Goal: Communication & Community: Answer question/provide support

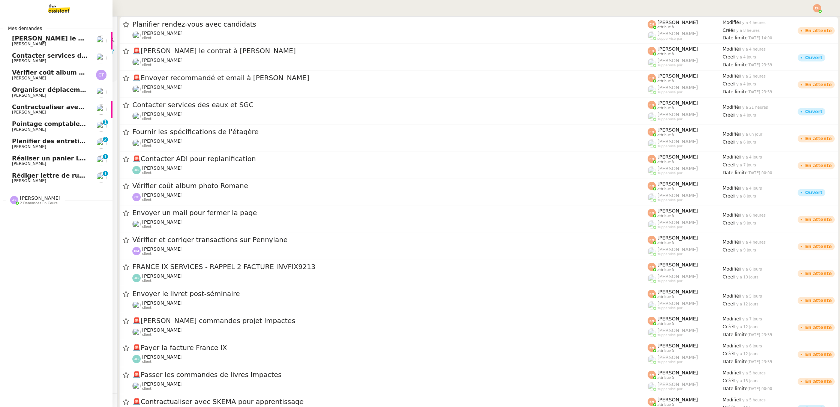
click at [63, 157] on span "Réaliser un panier Leclerc - [DATE]" at bounding box center [70, 158] width 117 height 7
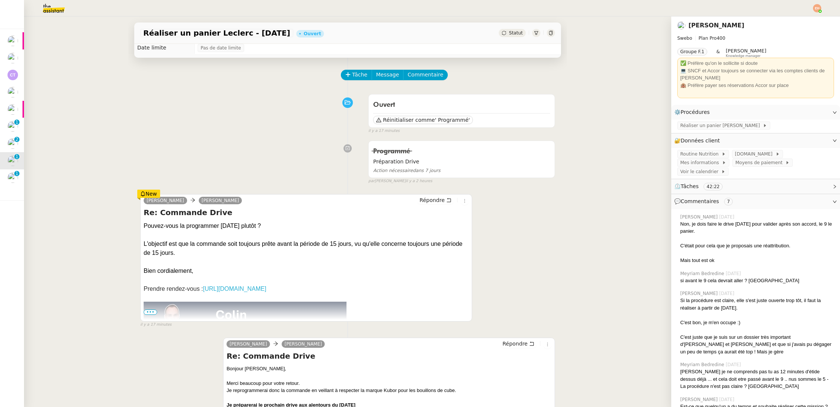
scroll to position [16, 0]
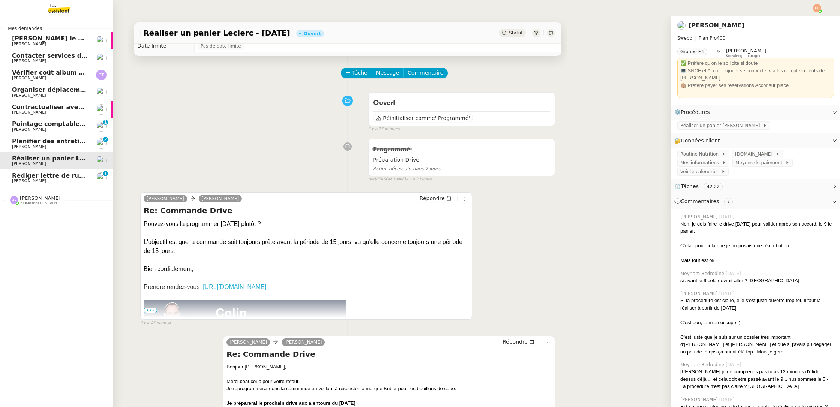
click at [50, 174] on span "Rédiger lettre de rupture pour alternant" at bounding box center [80, 175] width 137 height 7
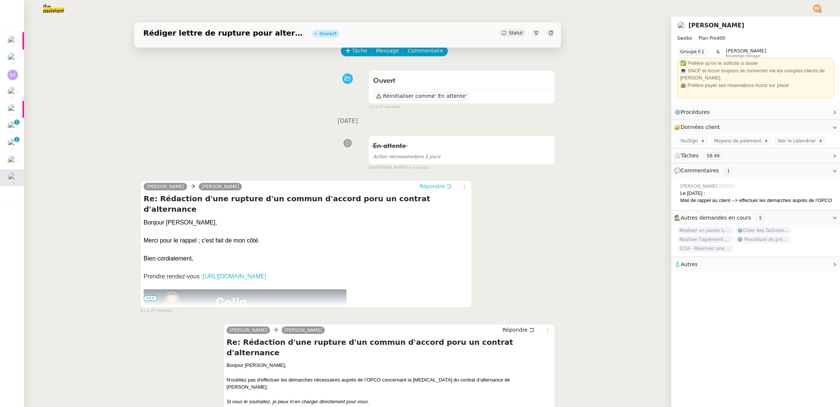
scroll to position [37, 0]
click at [435, 185] on span "Répondre" at bounding box center [431, 187] width 25 height 7
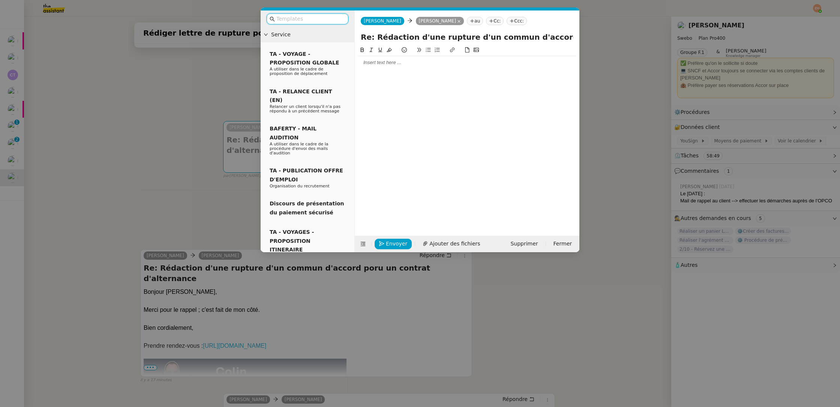
click at [306, 20] on input "text" at bounding box center [309, 19] width 67 height 9
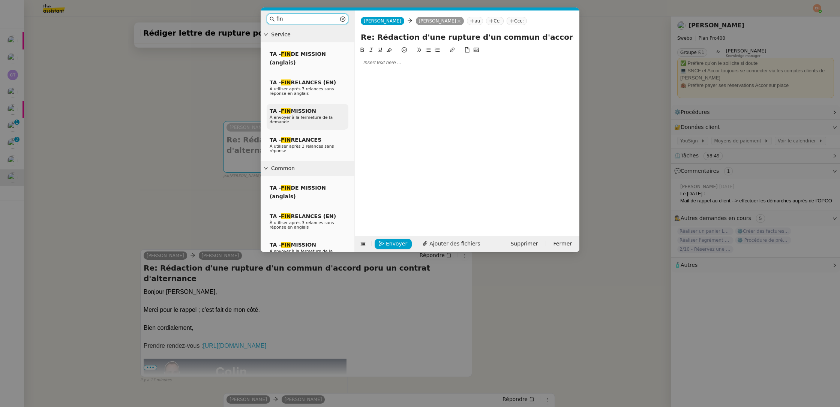
type input "fin"
drag, startPoint x: 291, startPoint y: 115, endPoint x: 295, endPoint y: 116, distance: 4.3
click at [291, 115] on div "TA - FIN MISSION À envoyer à la fermeture de la demande" at bounding box center [308, 117] width 82 height 26
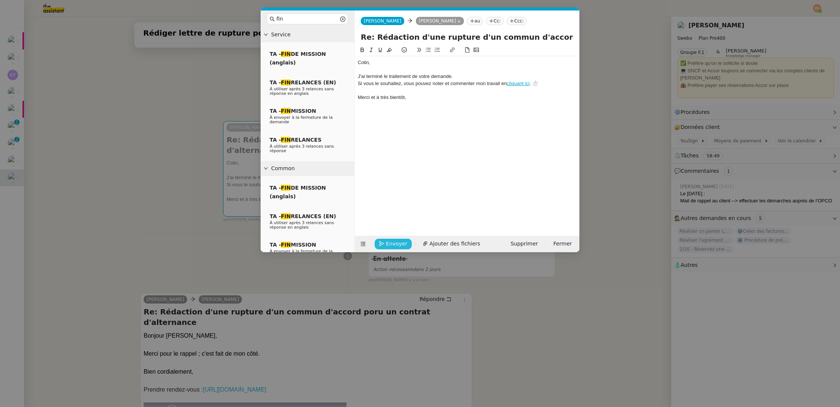
click at [386, 244] on span "Envoyer" at bounding box center [396, 244] width 21 height 9
click at [386, 238] on span "Confirmer l'envoi" at bounding box center [408, 233] width 45 height 9
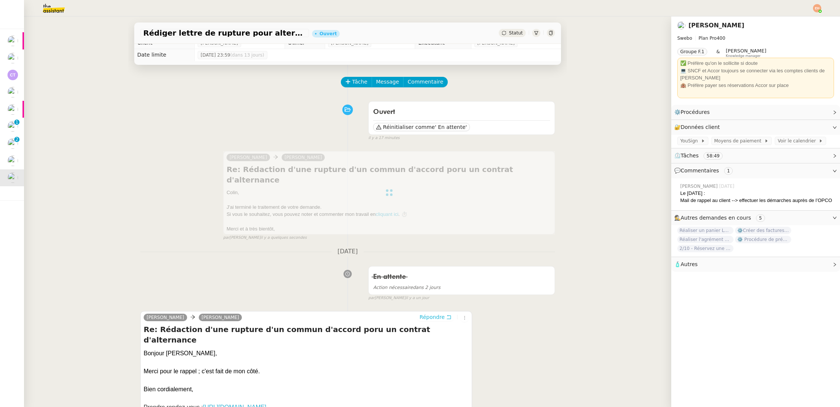
scroll to position [0, 0]
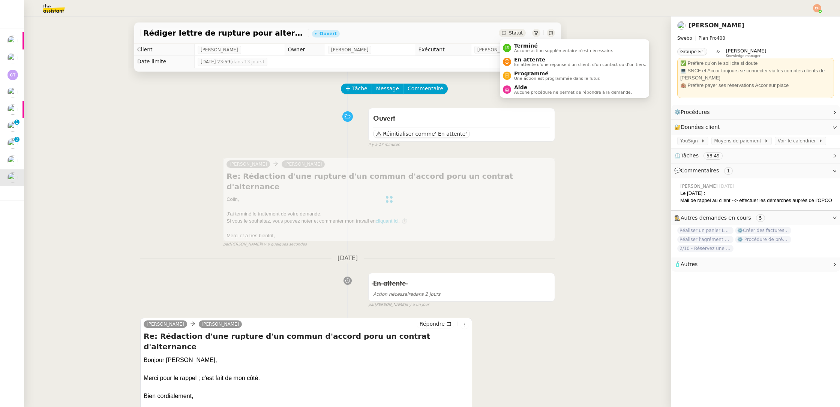
click at [511, 32] on span "Statut" at bounding box center [516, 32] width 14 height 5
drag, startPoint x: 535, startPoint y: 47, endPoint x: 530, endPoint y: 47, distance: 5.3
click at [535, 47] on span "Terminé" at bounding box center [563, 46] width 99 height 6
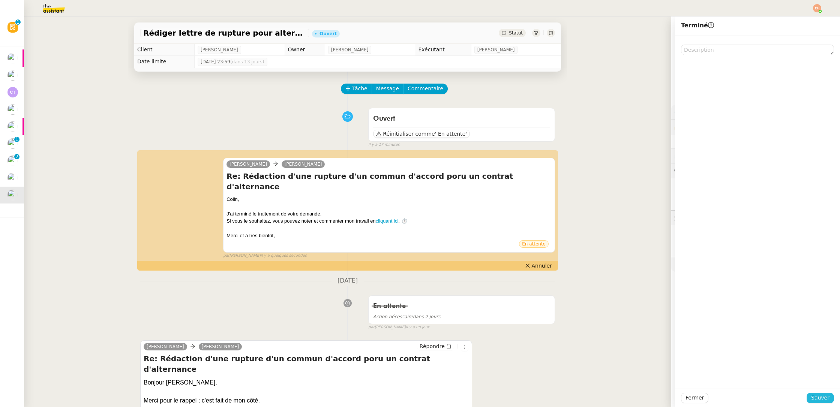
click at [827, 402] on span "Sauver" at bounding box center [820, 398] width 18 height 9
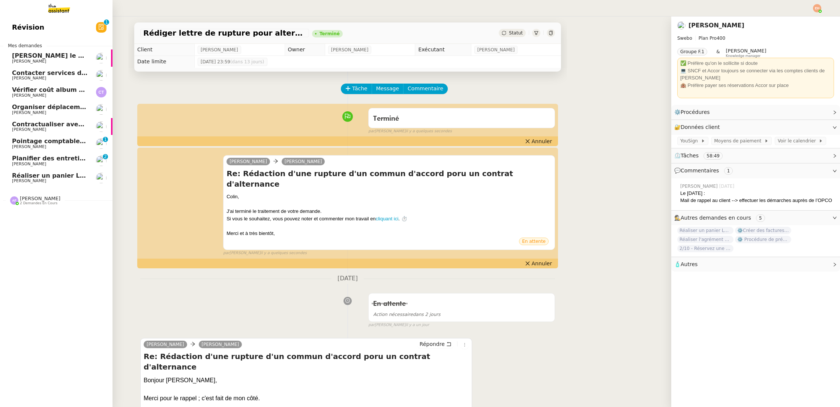
click at [69, 160] on span "Planifier des entretiens de recrutement" at bounding box center [79, 158] width 134 height 7
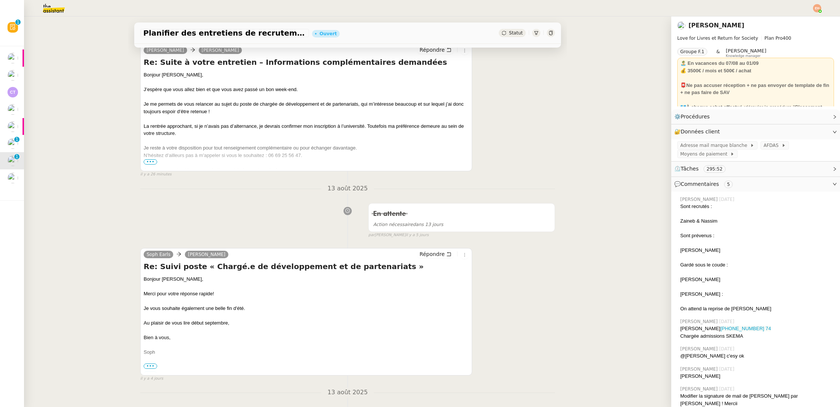
scroll to position [175, 0]
click at [151, 160] on span "•••" at bounding box center [150, 161] width 13 height 5
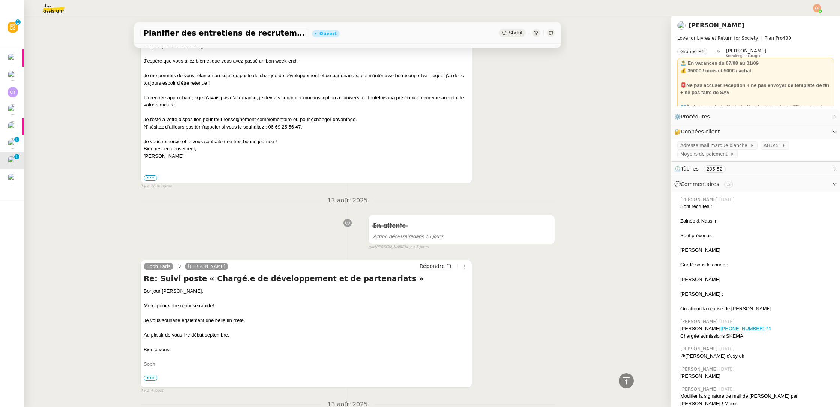
scroll to position [203, 0]
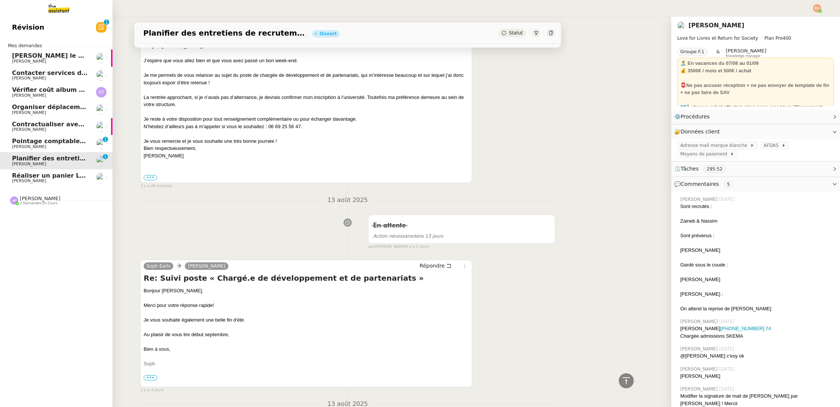
click at [38, 139] on span "Pointage comptable - [DATE]" at bounding box center [60, 141] width 97 height 7
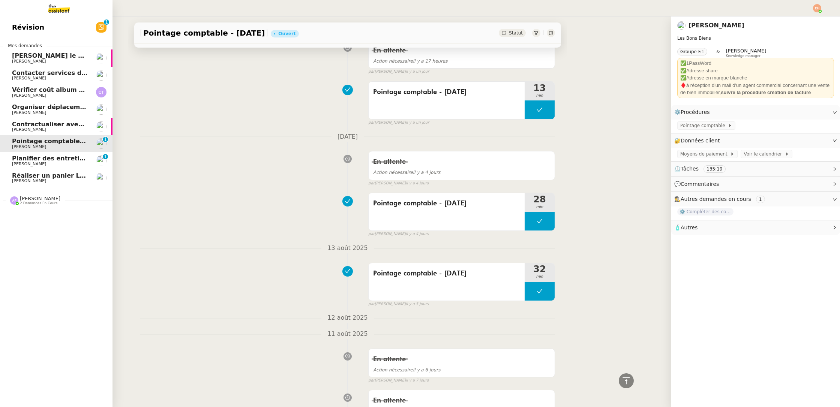
scroll to position [189, 0]
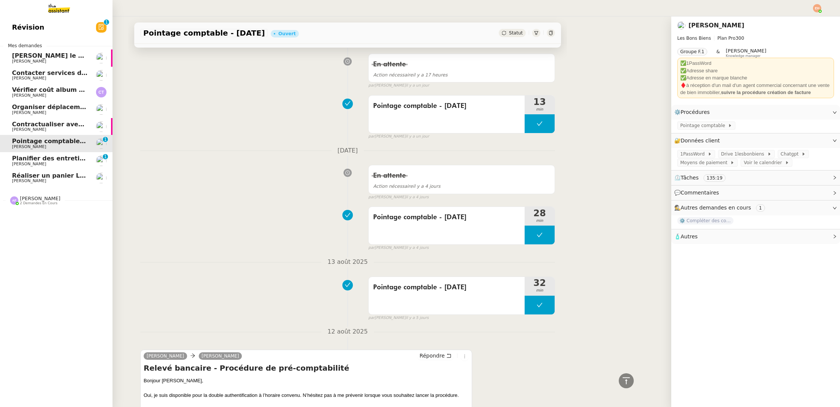
click at [60, 127] on span "Contractualiser avec SKEMA pour apprentissage" at bounding box center [94, 124] width 164 height 7
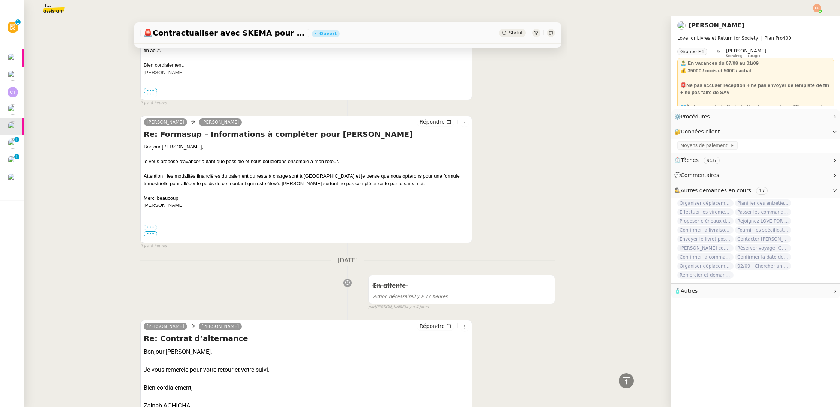
scroll to position [342, 0]
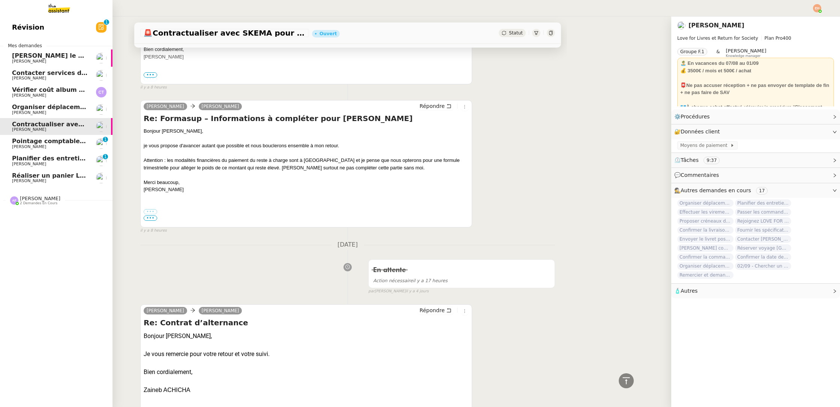
click at [37, 102] on link "Organiser déplacement à Kranj [PERSON_NAME]" at bounding box center [56, 109] width 112 height 17
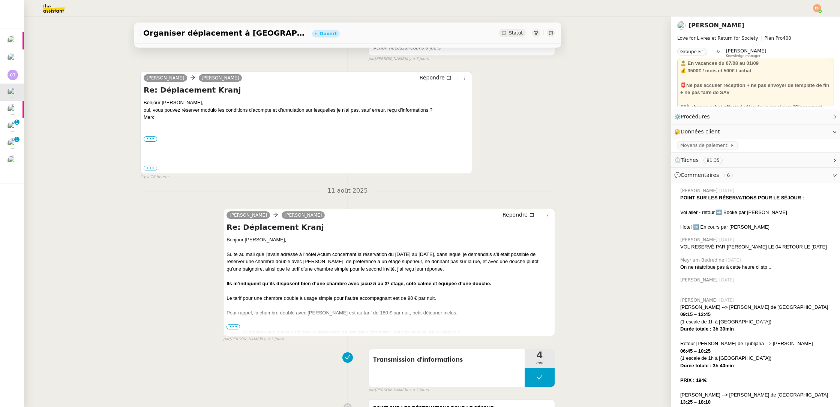
scroll to position [148, 0]
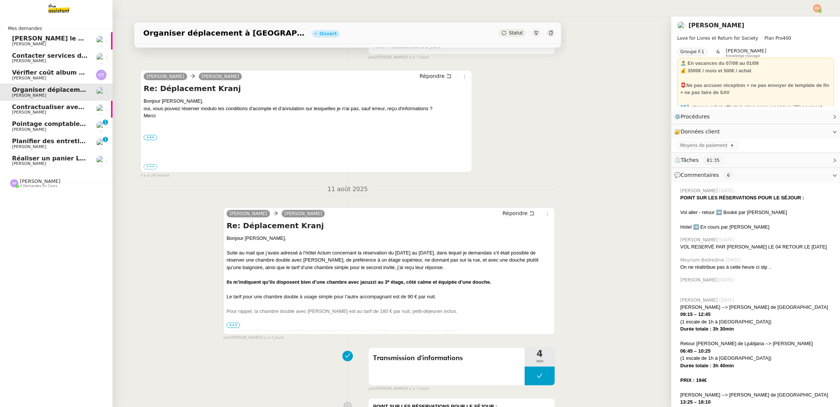
click at [55, 113] on span "[PERSON_NAME]" at bounding box center [50, 112] width 76 height 4
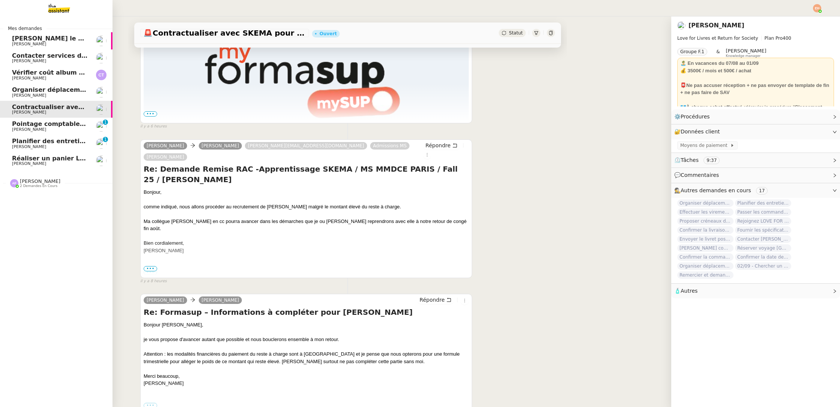
scroll to position [134, 0]
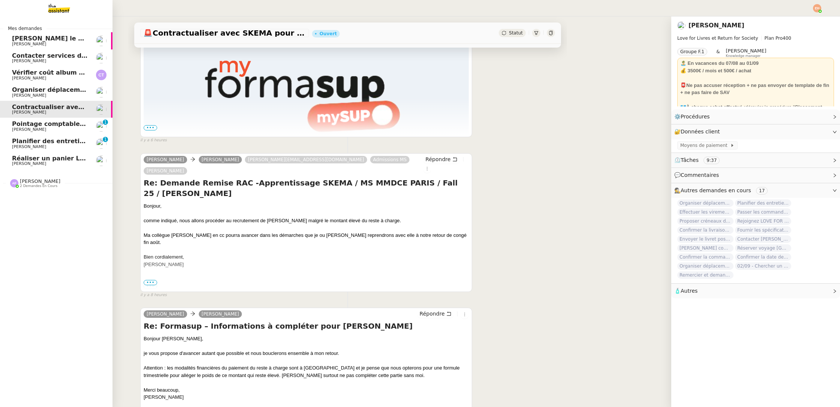
click at [52, 146] on span "[PERSON_NAME]" at bounding box center [50, 147] width 76 height 4
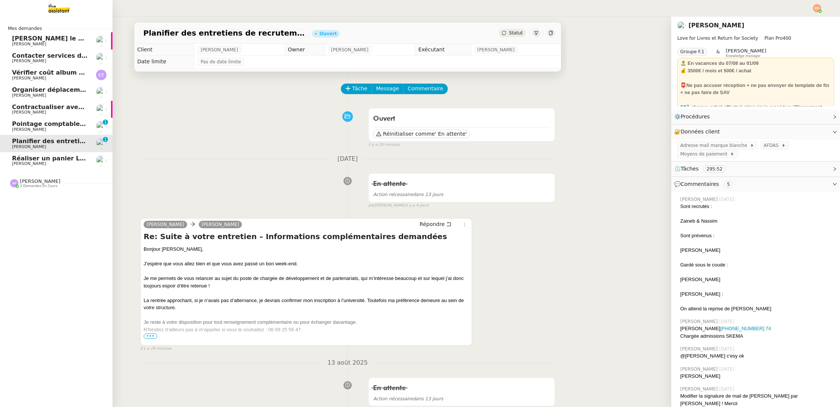
click at [39, 38] on span "[PERSON_NAME] le contrat à [PERSON_NAME]" at bounding box center [89, 38] width 155 height 7
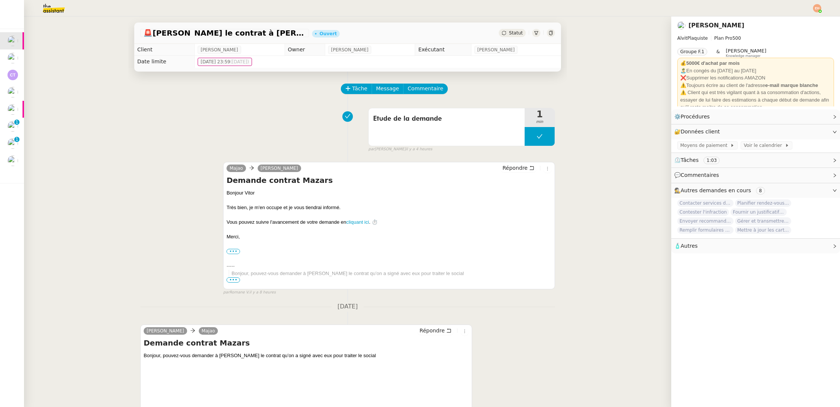
click at [309, 351] on div "Demande contrat Mazars Bonjour, pouvez-vous demander à [PERSON_NAME] le contrat…" at bounding box center [306, 378] width 325 height 80
copy div "Bonjour, pouvez-vous demander à [PERSON_NAME] le contrat qu’on a signé avec eux…"
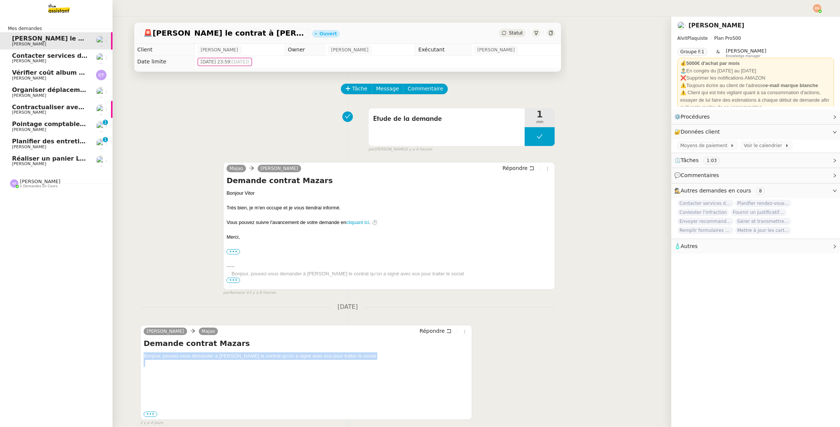
click at [27, 142] on span "Planifier des entretiens de recrutement" at bounding box center [79, 141] width 134 height 7
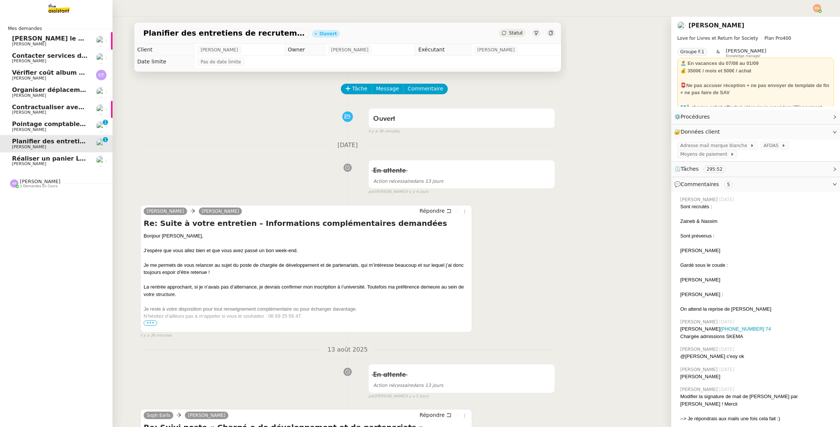
click at [39, 157] on span "Réaliser un panier Leclerc - [DATE]" at bounding box center [70, 158] width 117 height 7
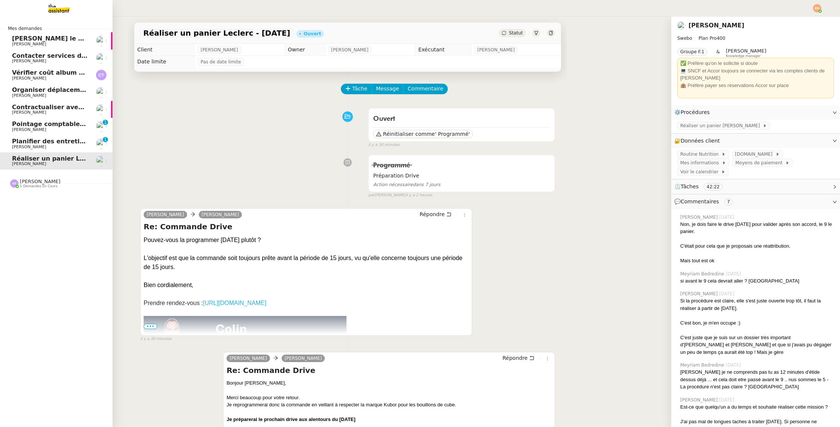
click at [72, 141] on span "Planifier des entretiens de recrutement" at bounding box center [79, 141] width 134 height 7
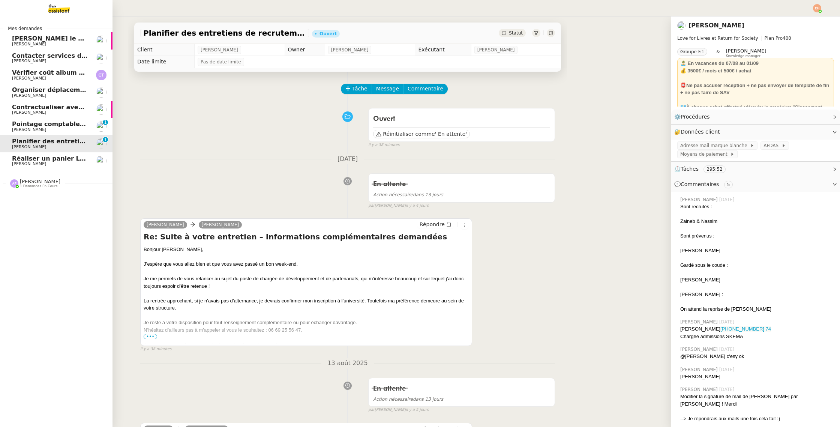
click at [62, 118] on link "Pointage comptable - [DATE] [PERSON_NAME] 0 1 2 3 4 5 6 7 8 9" at bounding box center [56, 126] width 112 height 17
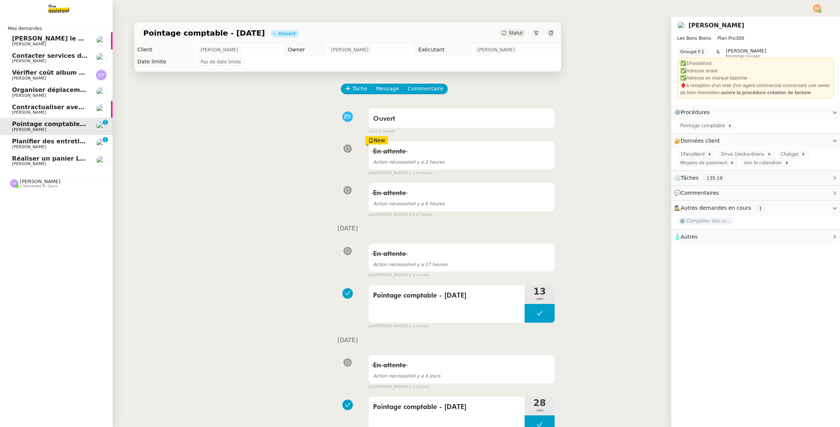
click at [63, 139] on span "Planifier des entretiens de recrutement" at bounding box center [79, 141] width 134 height 7
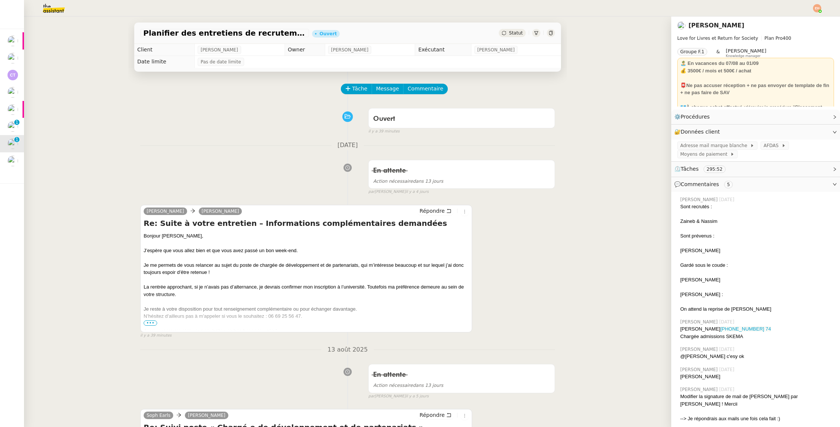
click at [509, 32] on div "Statut" at bounding box center [512, 33] width 27 height 8
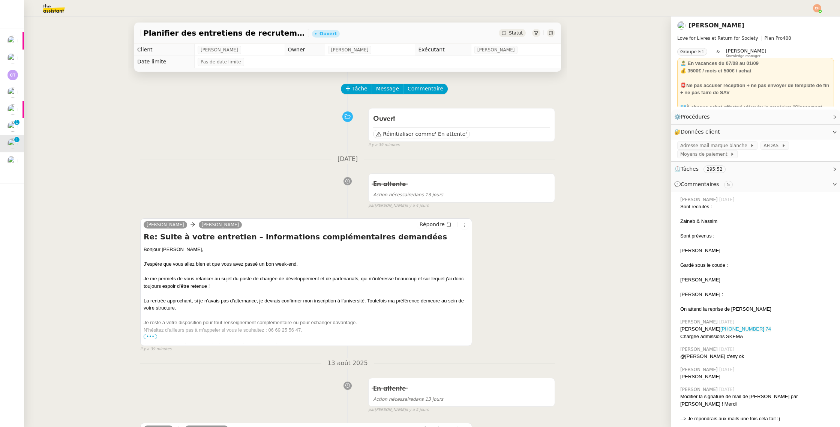
drag, startPoint x: 523, startPoint y: 67, endPoint x: 189, endPoint y: 72, distance: 334.0
drag, startPoint x: 154, startPoint y: 109, endPoint x: 114, endPoint y: 120, distance: 41.7
click at [154, 109] on div "Ouvert Réinitialiser comme ' En attente' false il y a 39 minutes" at bounding box center [347, 126] width 415 height 43
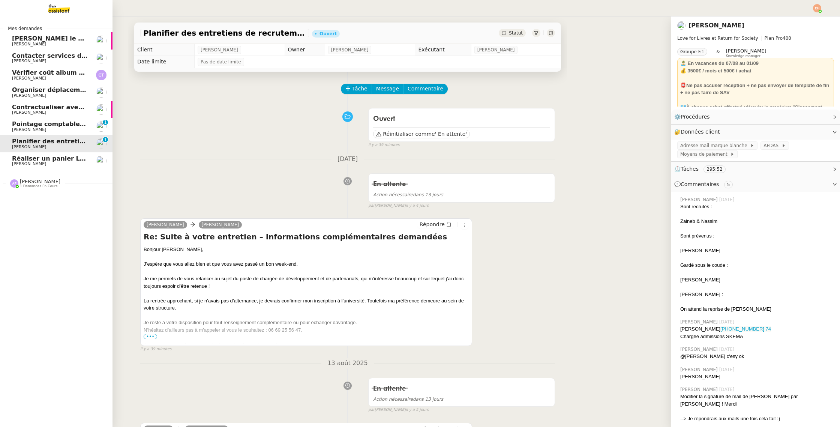
click at [6, 126] on link "Pointage comptable - [DATE] [PERSON_NAME] 0 1 2 3 4 5 6 7 8 9" at bounding box center [56, 126] width 112 height 17
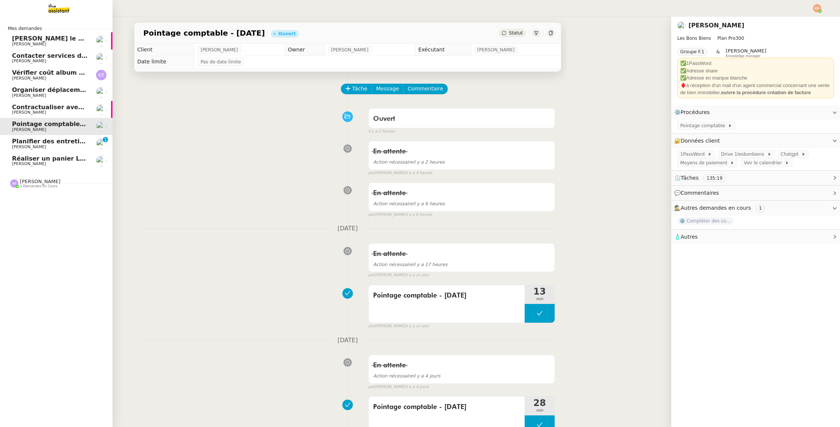
click at [78, 138] on link "Planifier des entretiens de recrutement [PERSON_NAME] MAS 0 1 2 3 4 5 6 7 8 9" at bounding box center [56, 143] width 112 height 17
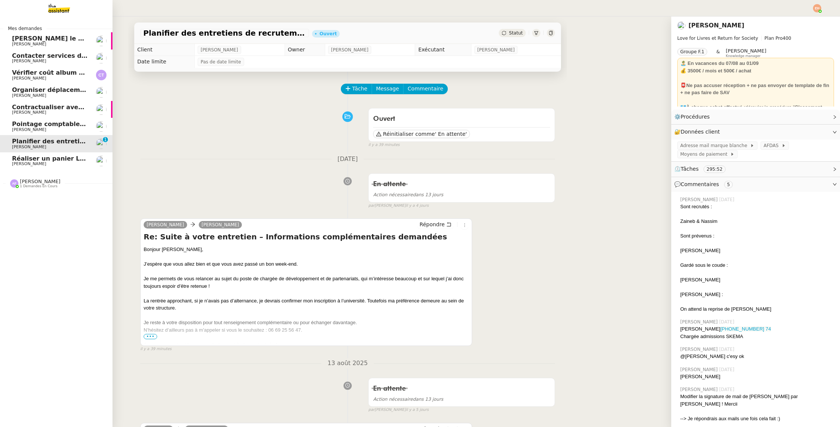
click at [70, 123] on span "Pointage comptable - [DATE]" at bounding box center [60, 123] width 97 height 7
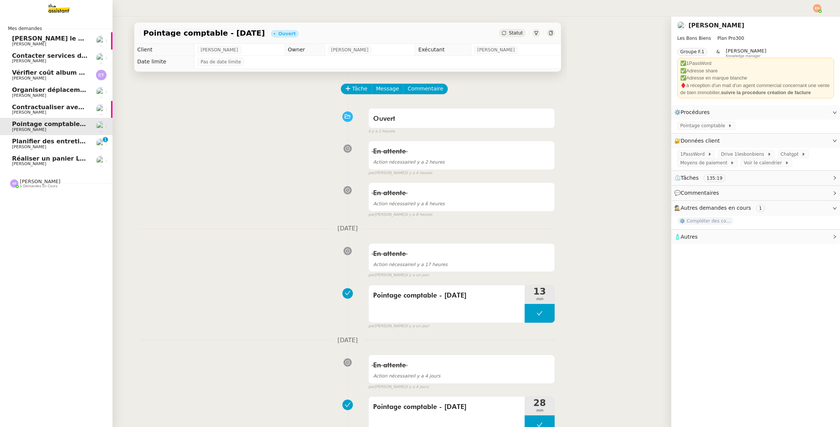
click at [67, 108] on span "Contractualiser avec SKEMA pour apprentissage" at bounding box center [94, 106] width 164 height 7
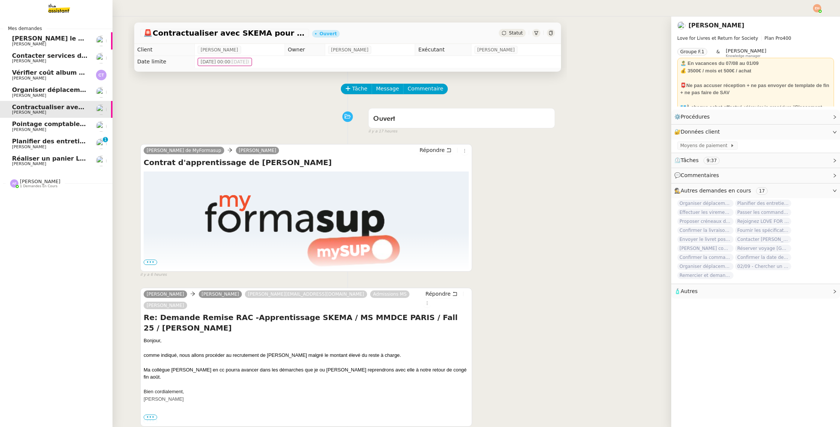
click at [69, 94] on span "[PERSON_NAME]" at bounding box center [50, 95] width 76 height 4
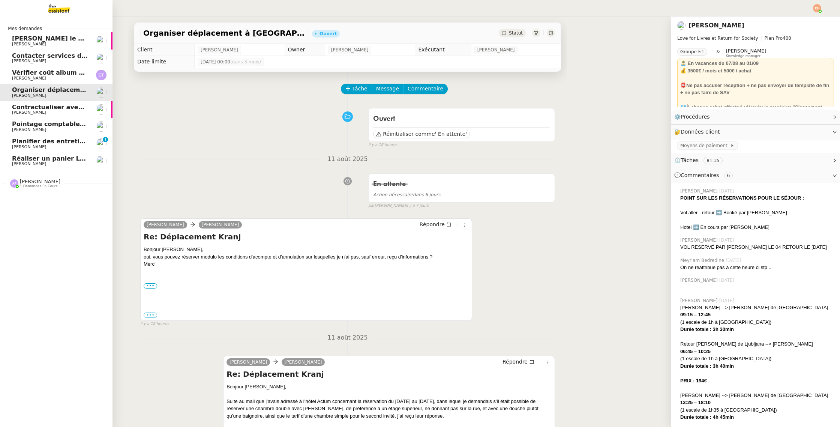
click at [71, 105] on span "Contractualiser avec SKEMA pour apprentissage" at bounding box center [94, 106] width 164 height 7
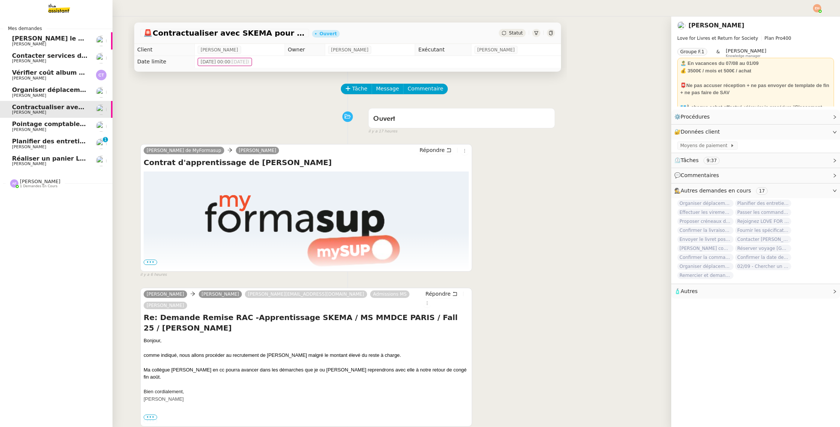
click at [39, 68] on link "Vérifier coût album photo [PERSON_NAME]" at bounding box center [56, 74] width 112 height 17
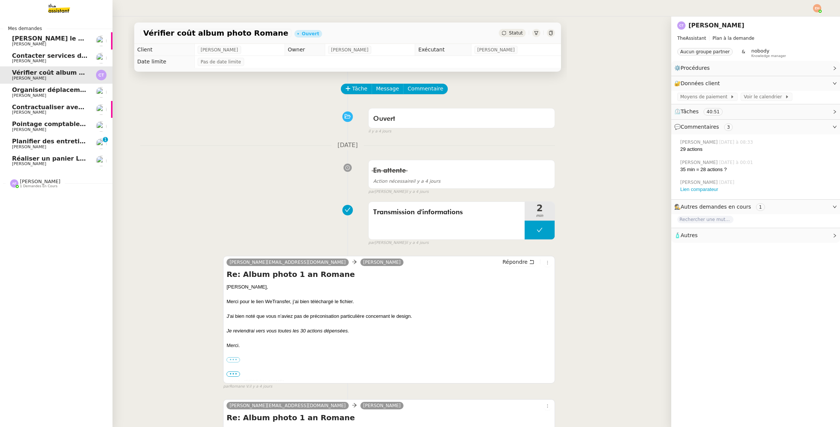
click at [44, 48] on link "[PERSON_NAME] le contrat à [PERSON_NAME]" at bounding box center [56, 40] width 112 height 17
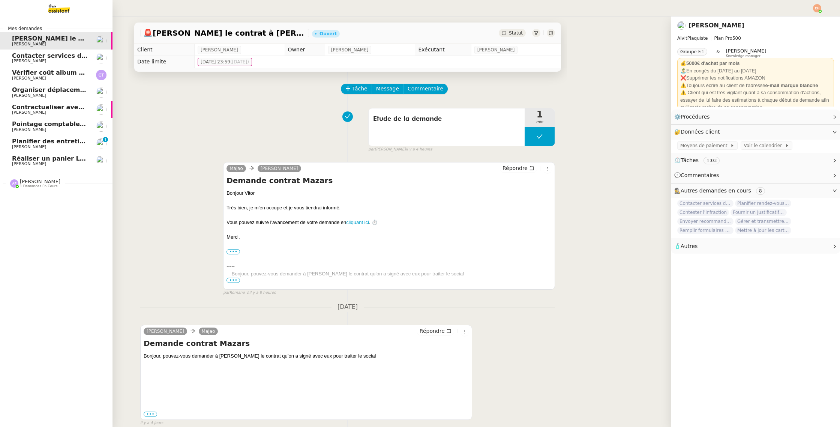
click at [46, 63] on span "[PERSON_NAME]" at bounding box center [50, 61] width 76 height 4
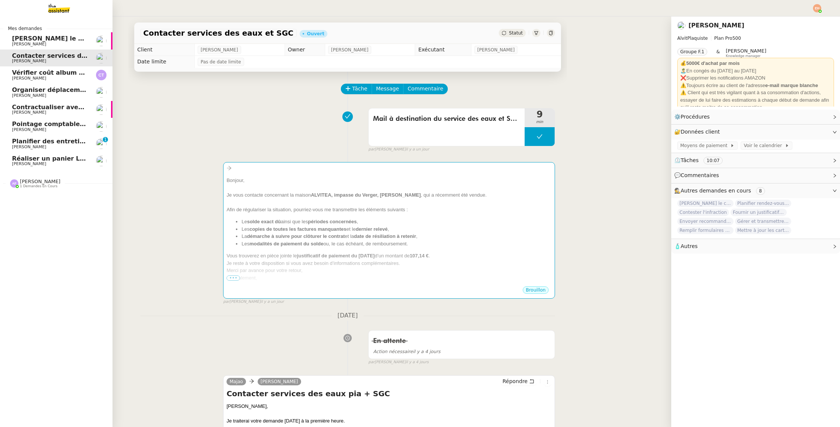
click at [22, 46] on link "[PERSON_NAME] le contrat à [PERSON_NAME]" at bounding box center [56, 40] width 112 height 17
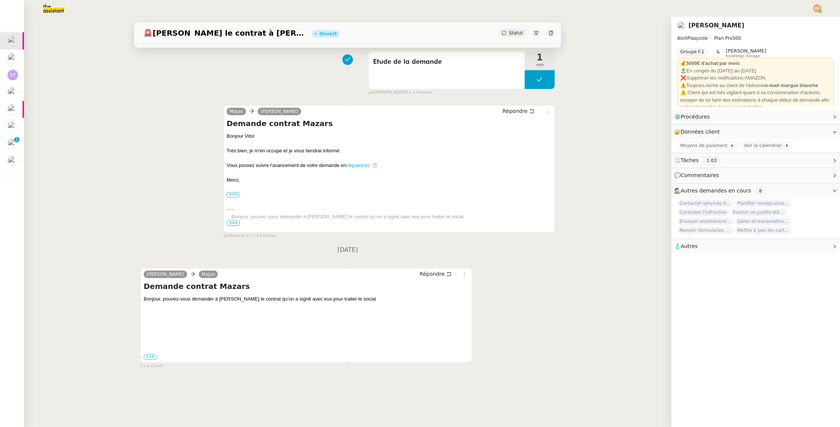
scroll to position [95, 0]
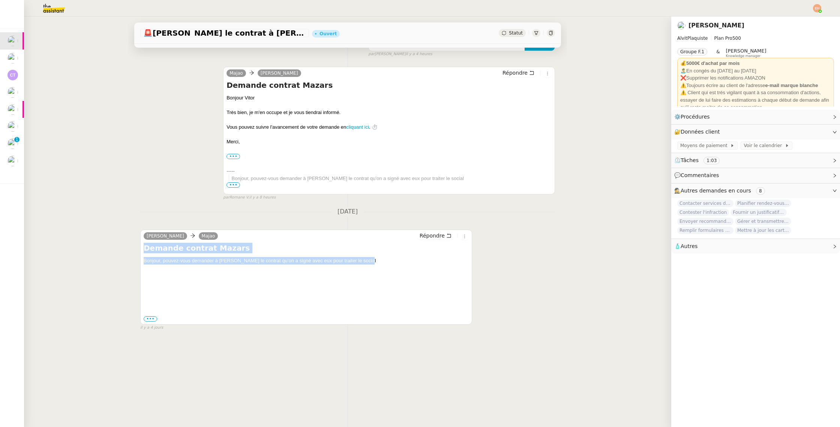
drag, startPoint x: 385, startPoint y: 261, endPoint x: 133, endPoint y: 246, distance: 252.8
click at [133, 246] on div "Tâche Message Commentaire Veuillez patienter une erreur s'est produite 👌👌👌 mess…" at bounding box center [347, 189] width 439 height 427
copy div "Demande contrat Mazars Bonjour, pouvez-vous demander à [PERSON_NAME] le contrat…"
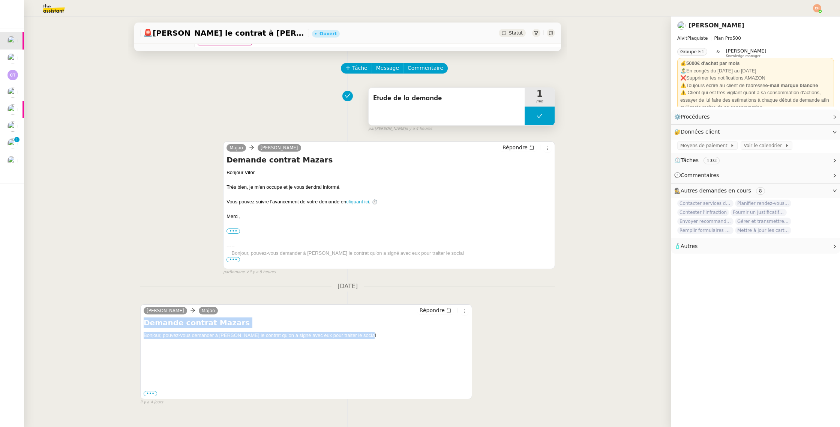
scroll to position [0, 0]
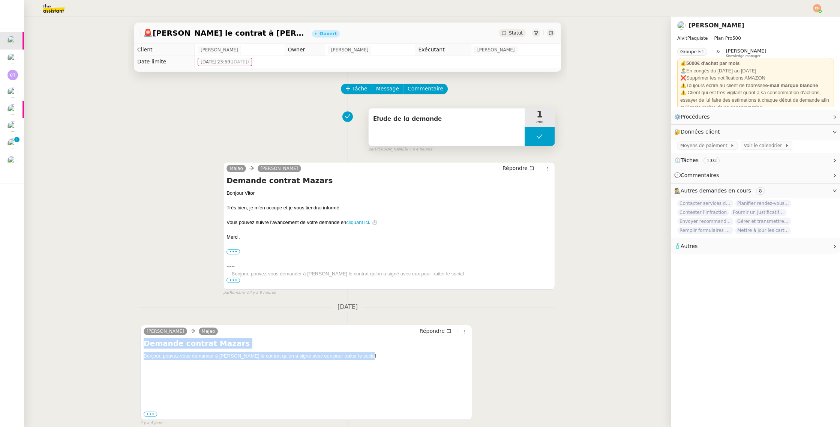
click at [534, 134] on button at bounding box center [539, 136] width 30 height 19
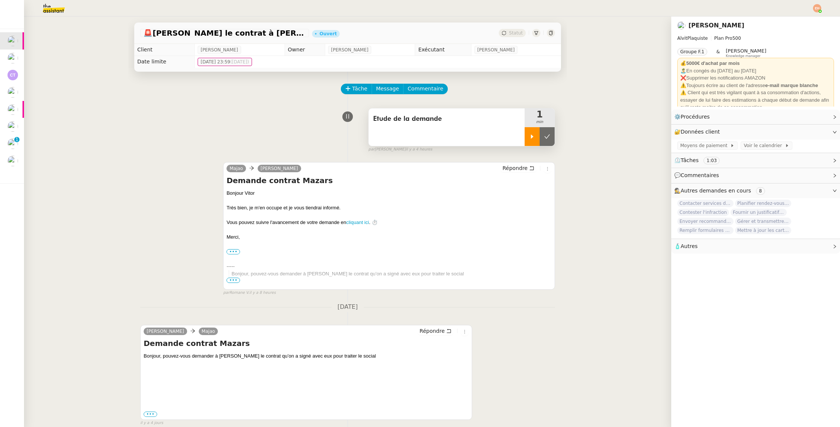
click at [531, 135] on icon at bounding box center [532, 136] width 3 height 4
click at [390, 85] on span "Message" at bounding box center [387, 88] width 23 height 9
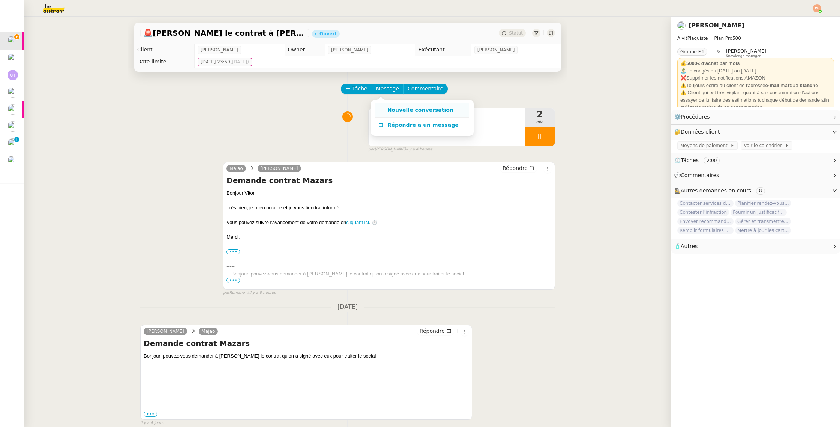
click at [416, 114] on link "Nouvelle conversation" at bounding box center [422, 110] width 94 height 15
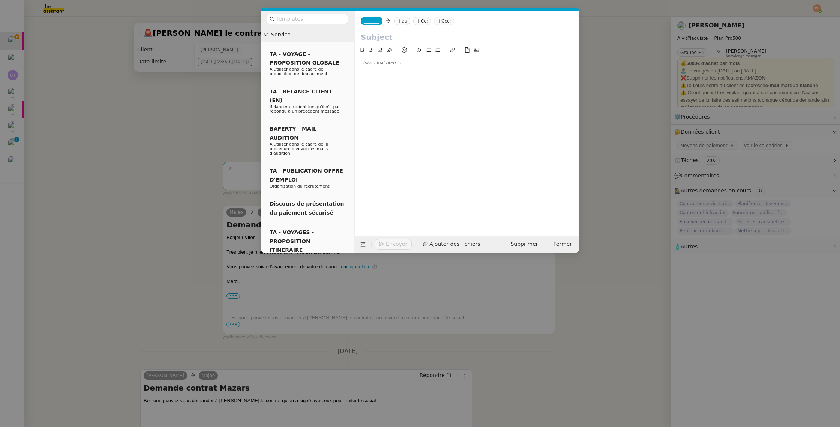
drag, startPoint x: 398, startPoint y: 73, endPoint x: 397, endPoint y: 65, distance: 8.0
click at [398, 73] on div at bounding box center [467, 135] width 219 height 178
click at [397, 65] on div at bounding box center [467, 62] width 219 height 7
click at [401, 64] on div "Bonjour [PERSON_NAME]," at bounding box center [467, 62] width 219 height 7
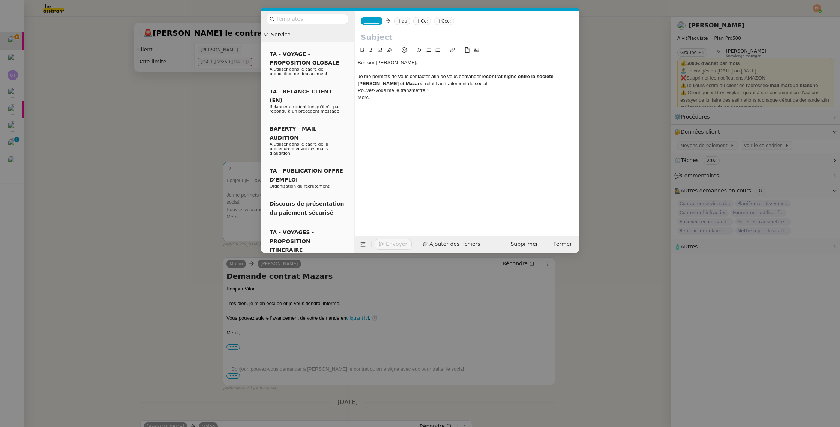
click at [481, 82] on div "Je me permets de vous contacter afin de vous demander le contrat signé entre la…" at bounding box center [467, 80] width 219 height 14
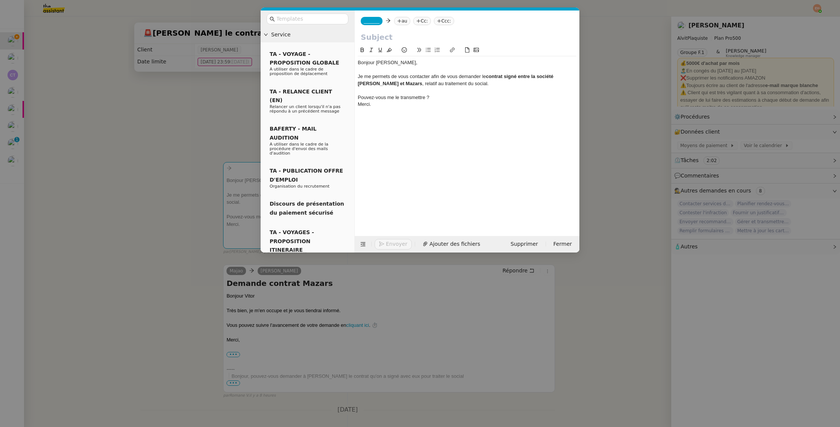
click at [456, 94] on div "Pouvez-vous me le transmettre ?" at bounding box center [467, 97] width 219 height 7
click at [428, 48] on icon at bounding box center [427, 49] width 5 height 5
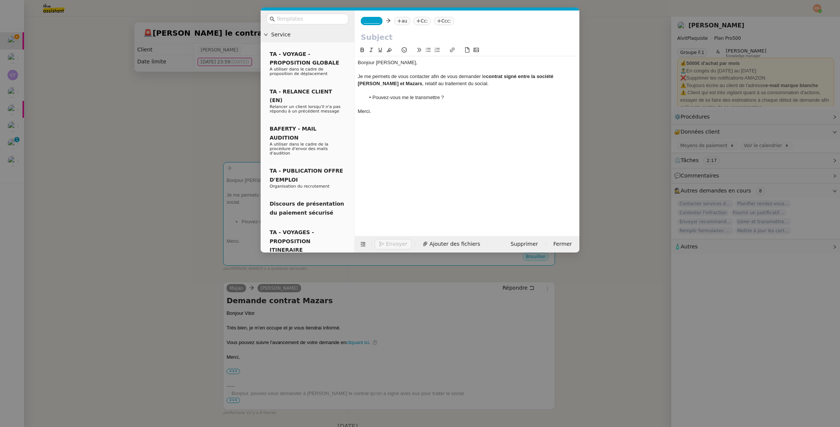
click at [386, 37] on input "text" at bounding box center [467, 36] width 213 height 11
paste input "Demande de contrat signé entre [PERSON_NAME] et [PERSON_NAME]"
type input "Demande de contrat signé entre [PERSON_NAME] et [PERSON_NAME]"
click at [373, 23] on span "_______" at bounding box center [372, 20] width 16 height 5
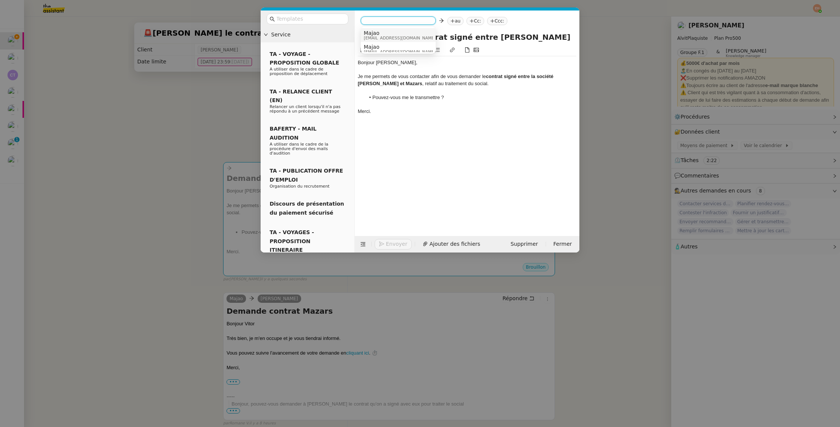
click at [376, 34] on span "Majao" at bounding box center [400, 33] width 72 height 6
click at [397, 25] on div "[PERSON_NAME] au Cc: Ccc:" at bounding box center [467, 20] width 225 height 21
click at [401, 21] on nz-tag "au" at bounding box center [400, 21] width 16 height 8
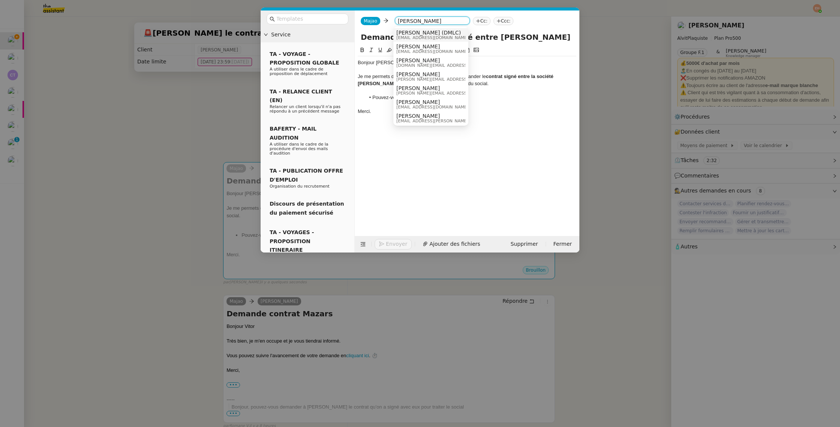
scroll to position [147, 0]
click at [430, 21] on input "[PERSON_NAME]" at bounding box center [432, 21] width 69 height 7
type input "mazars"
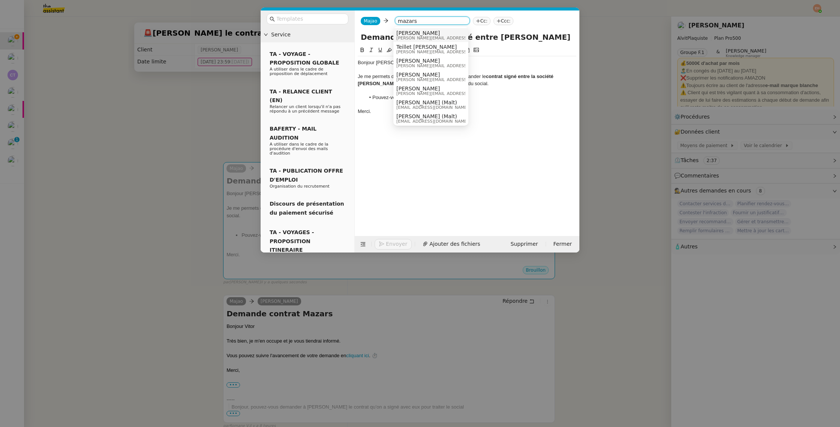
click at [441, 35] on div "Lucas Vidal [EMAIL_ADDRESS][DOMAIN_NAME]" at bounding box center [452, 35] width 112 height 10
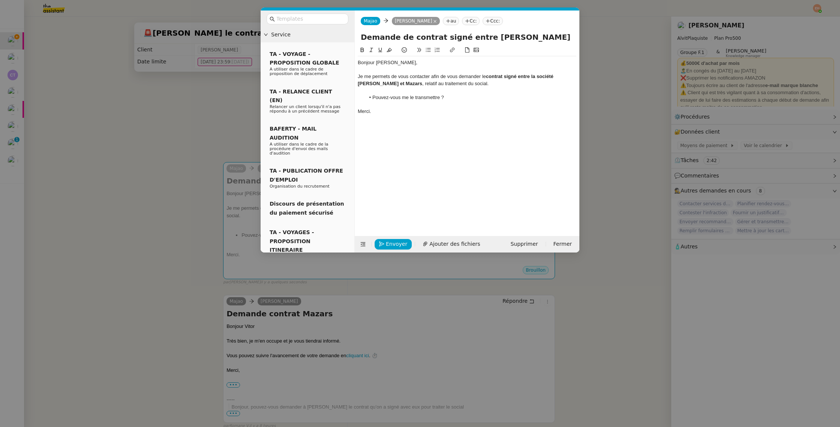
click at [509, 87] on div at bounding box center [467, 90] width 219 height 7
drag, startPoint x: 455, startPoint y: 81, endPoint x: 460, endPoint y: 79, distance: 5.5
click at [460, 79] on div "Je me permets de vous contacter afin de vous demander le contrat signé entre la…" at bounding box center [467, 80] width 219 height 14
click at [471, 84] on div "Je me permets de vous contacter afin de vous demander le contrat signé entre la…" at bounding box center [467, 80] width 219 height 14
click at [462, 18] on nz-tag "Cc:" at bounding box center [471, 21] width 18 height 8
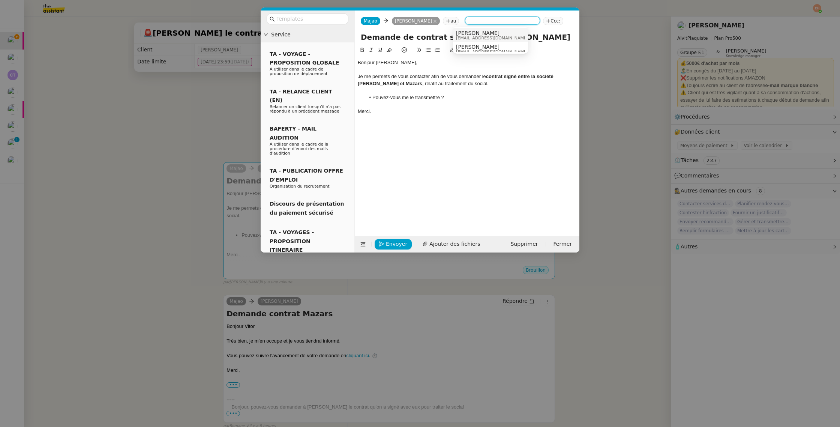
click at [469, 34] on span "[PERSON_NAME]" at bounding box center [492, 33] width 72 height 6
click at [389, 249] on button "Envoyer" at bounding box center [392, 244] width 37 height 10
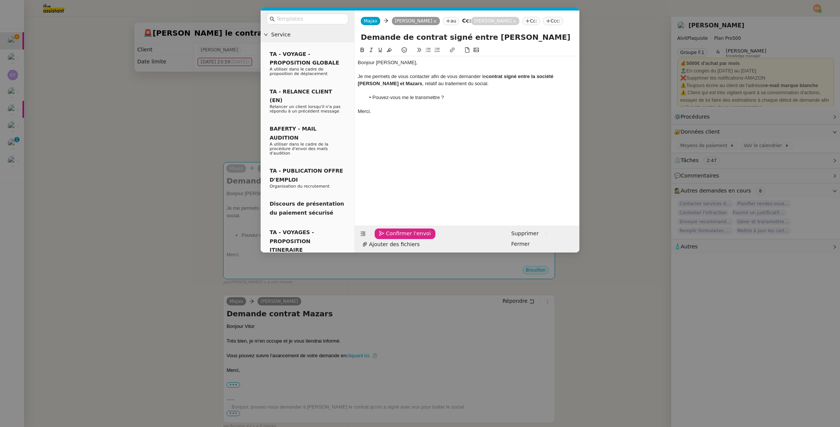
click at [391, 238] on span "Confirmer l'envoi" at bounding box center [408, 233] width 45 height 9
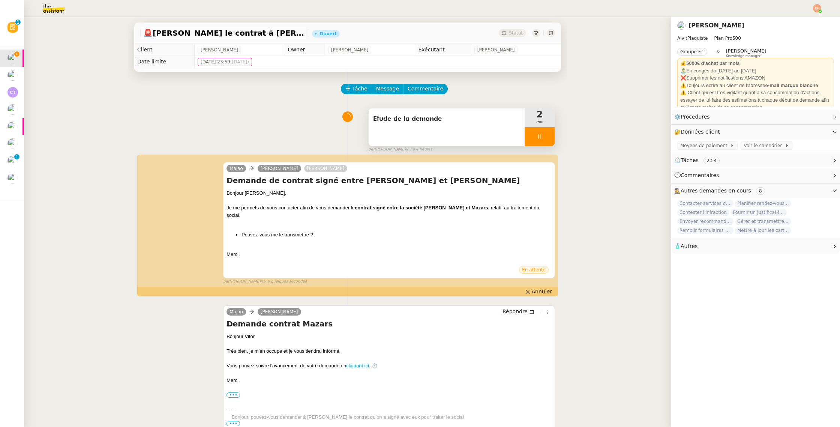
click at [442, 125] on div "Etude de la demande" at bounding box center [446, 126] width 156 height 37
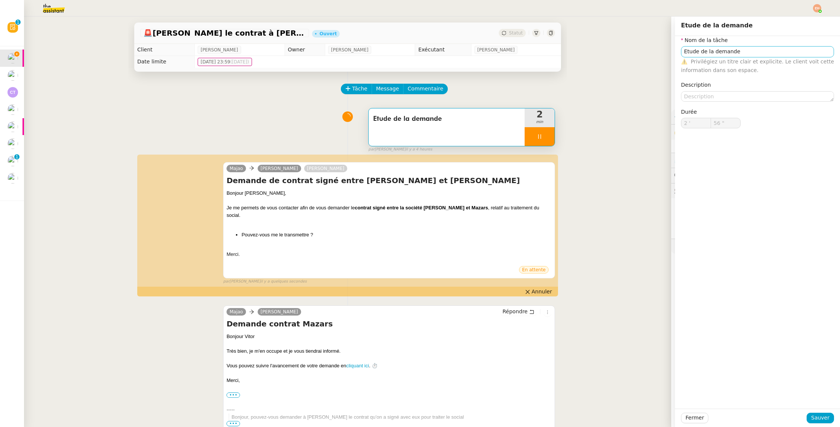
drag, startPoint x: 715, startPoint y: 58, endPoint x: 719, endPoint y: 55, distance: 4.3
click at [715, 58] on div "⚠️ Privilégiez un titre clair et explicite. Le client voit cette information da…" at bounding box center [757, 66] width 153 height 18
click at [721, 54] on input "Etude de la demande" at bounding box center [757, 51] width 153 height 11
type input "57 ""
click at [721, 54] on input "Etude de la demande" at bounding box center [757, 51] width 153 height 11
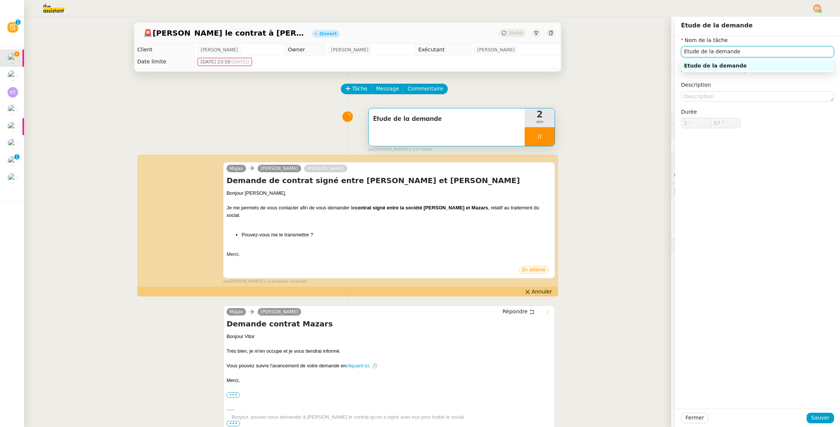
click at [721, 54] on input "Etude de la demande" at bounding box center [757, 51] width 153 height 11
type input "="
type input "58 ""
type input "D"
type input "59 ""
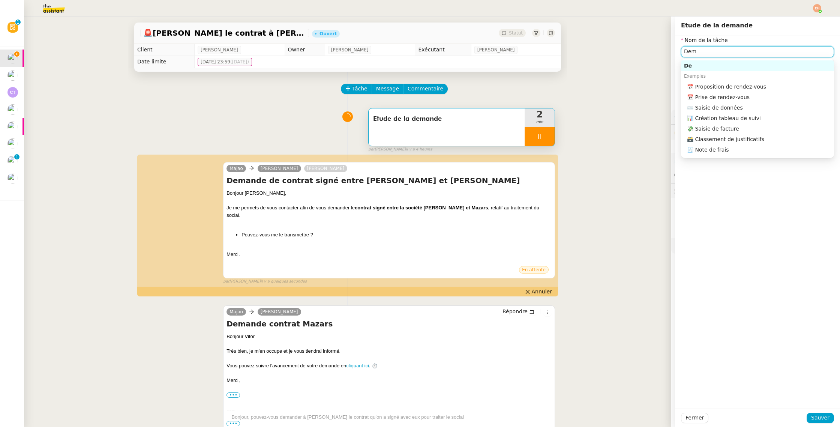
type input "Dema"
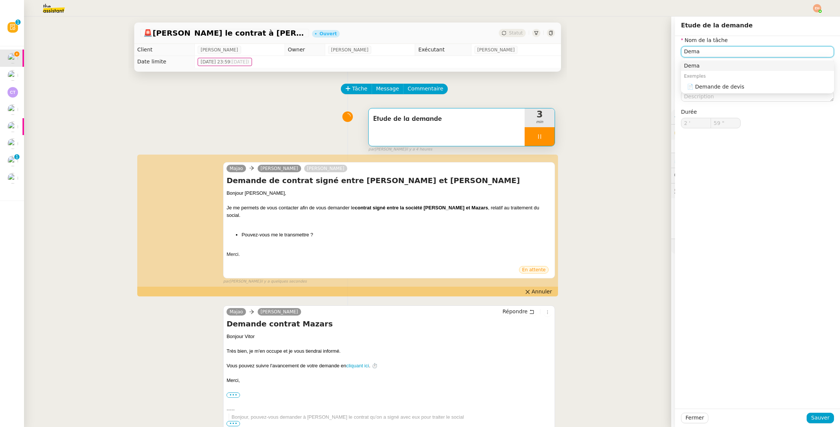
type input "3 '"
type input "0 ""
type input "Demande de"
type input "1 ""
type input "Demande de con"
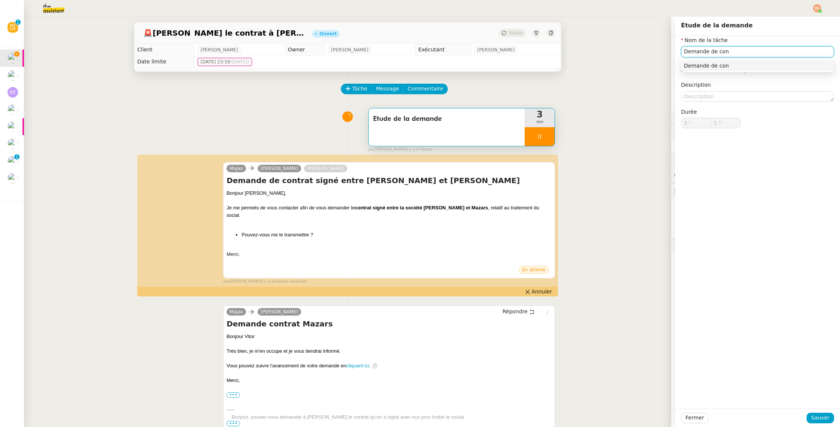
type input "2 ""
type input "Demande de contra"
type input "3 ""
type input "Demande de contrat -"
type input "4 ""
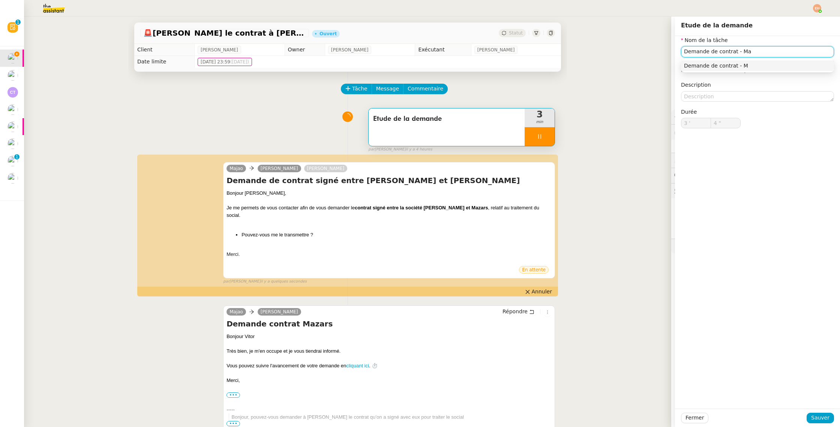
type input "Demande de contrat - Maz"
type input "5 ""
type input "Demande de contrat - Mazar"
type input "6 ""
type input "Demande de contrat - Mazars"
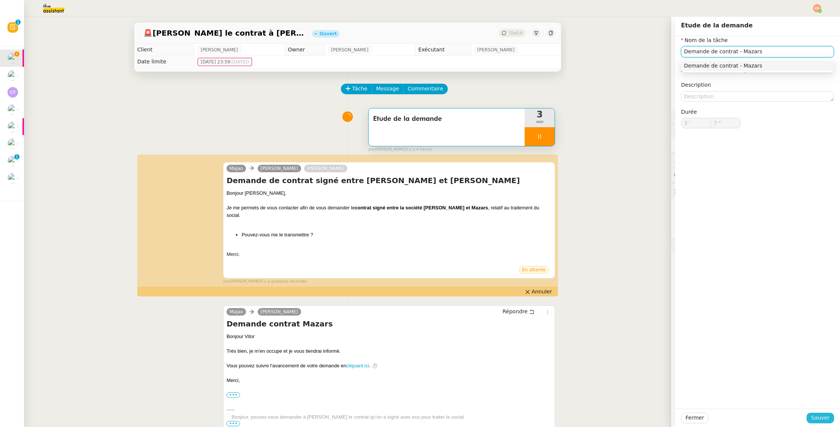
type input "8 ""
type input "Demande de contrat - Mazars"
click at [816, 407] on span "Sauver" at bounding box center [820, 417] width 18 height 9
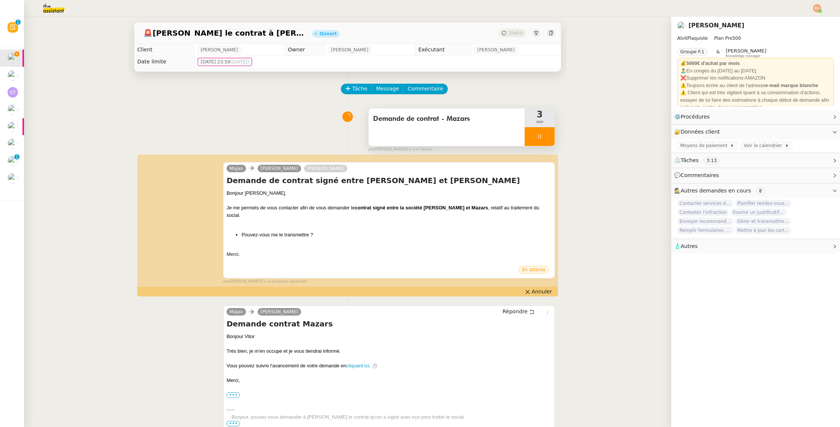
click at [537, 127] on div at bounding box center [539, 136] width 30 height 19
click at [545, 132] on button at bounding box center [546, 136] width 15 height 19
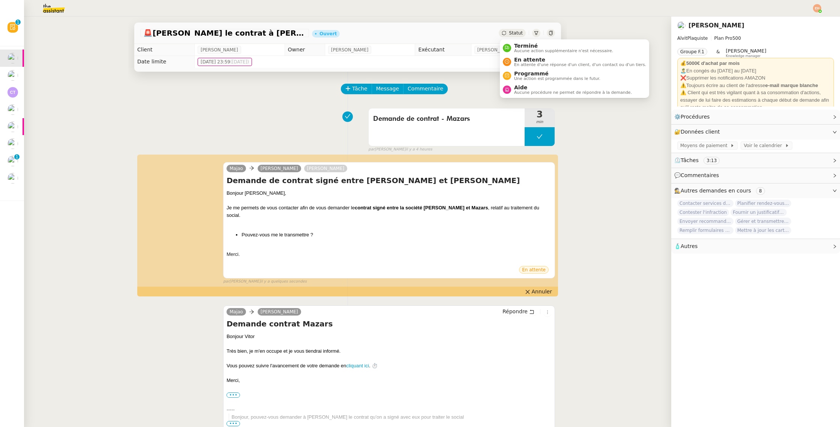
click at [513, 35] on span "Statut" at bounding box center [516, 32] width 14 height 5
click at [531, 55] on li "En attente En attente d'une réponse d'un client, d'un contact ou d'un tiers." at bounding box center [574, 62] width 149 height 14
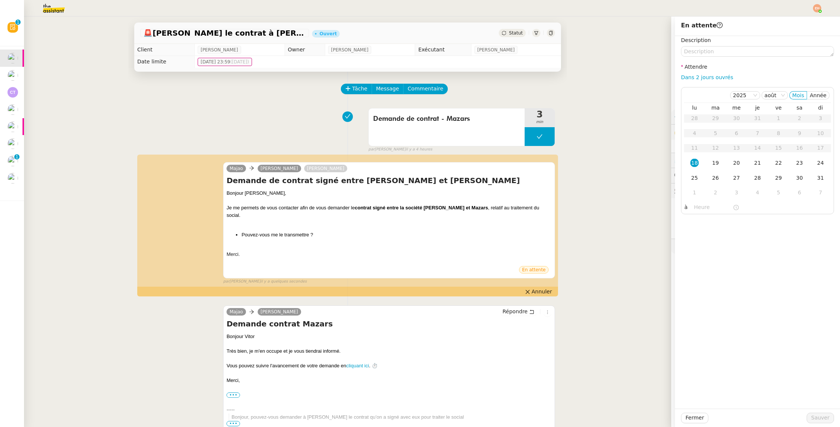
click at [705, 82] on div "Description Attendre Dans 2 jours ouvrés [DATE] [PERSON_NAME] lu ma me je ve sa…" at bounding box center [757, 125] width 153 height 178
click at [711, 79] on link "Dans 2 jours ouvrés" at bounding box center [707, 77] width 52 height 6
type input "07:00"
drag, startPoint x: 819, startPoint y: 417, endPoint x: 803, endPoint y: 411, distance: 17.6
click at [819, 407] on span "Sauver" at bounding box center [820, 417] width 18 height 9
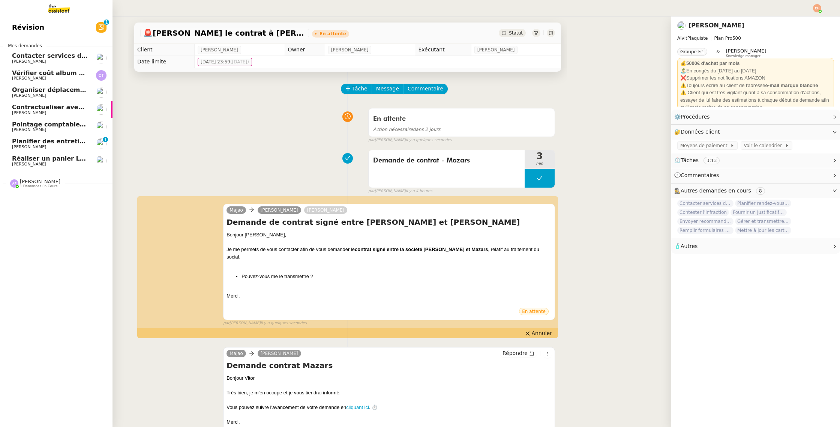
click at [20, 60] on span "[PERSON_NAME]" at bounding box center [29, 61] width 34 height 5
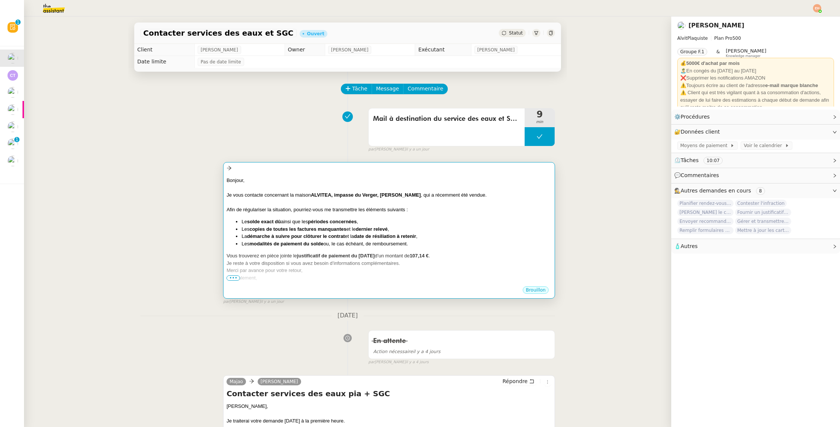
click at [320, 216] on div "Bonjour, Je vous contacte concernant la maison ALVITEA, impasse du Verger, [PER…" at bounding box center [388, 233] width 325 height 112
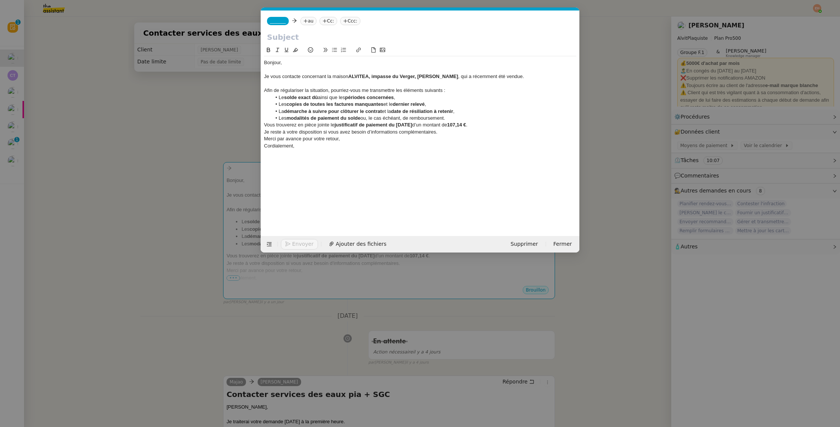
scroll to position [0, 16]
click at [203, 120] on nz-modal-container "Service TA - VOYAGE - PROPOSITION GLOBALE A utiliser dans le cadre de propositi…" at bounding box center [420, 213] width 840 height 427
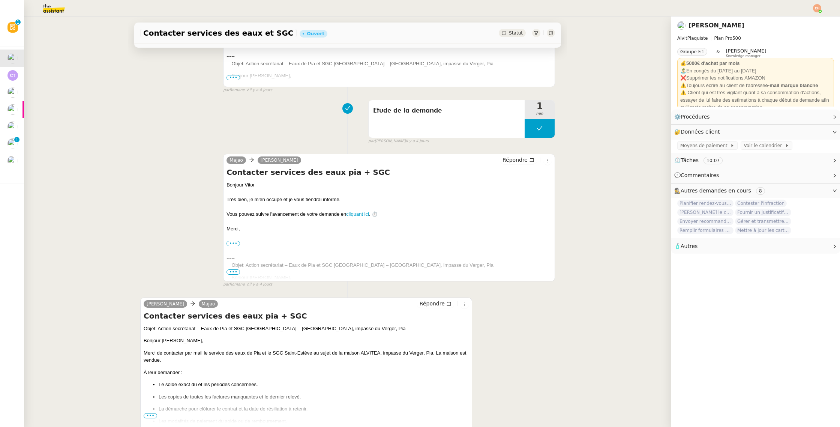
scroll to position [506, 0]
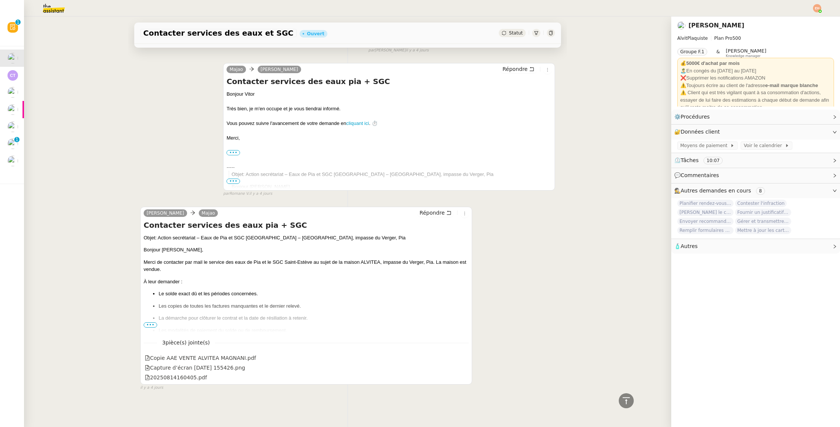
click at [147, 324] on span "•••" at bounding box center [150, 324] width 13 height 5
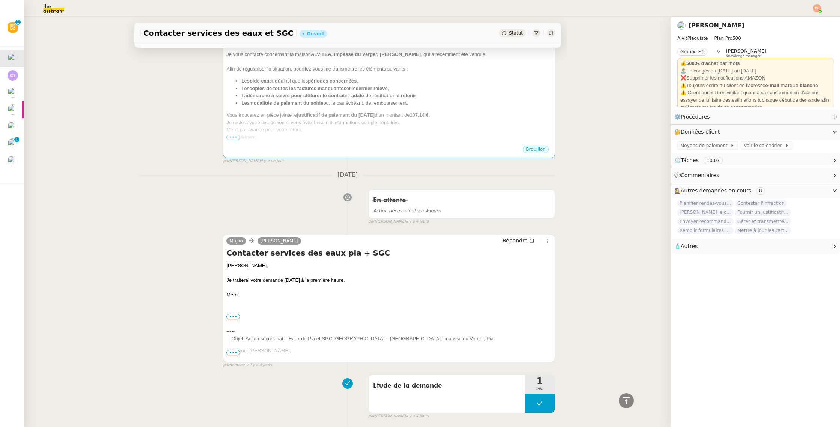
scroll to position [139, 0]
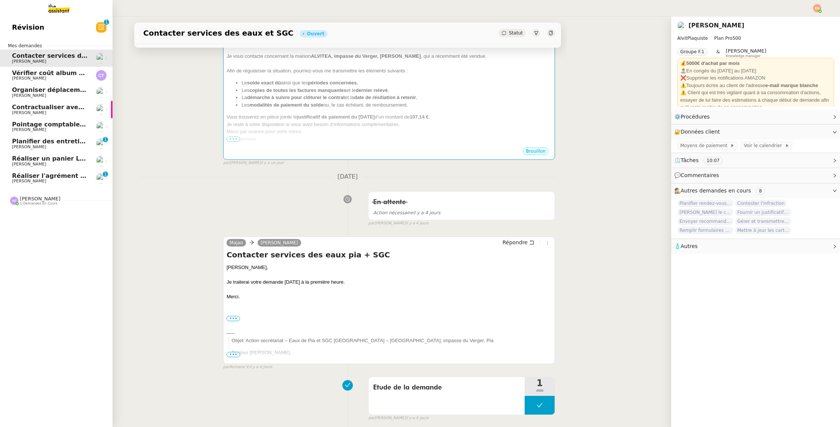
click at [49, 177] on span "Réaliser l'agrément CII pour Swebo" at bounding box center [71, 175] width 119 height 7
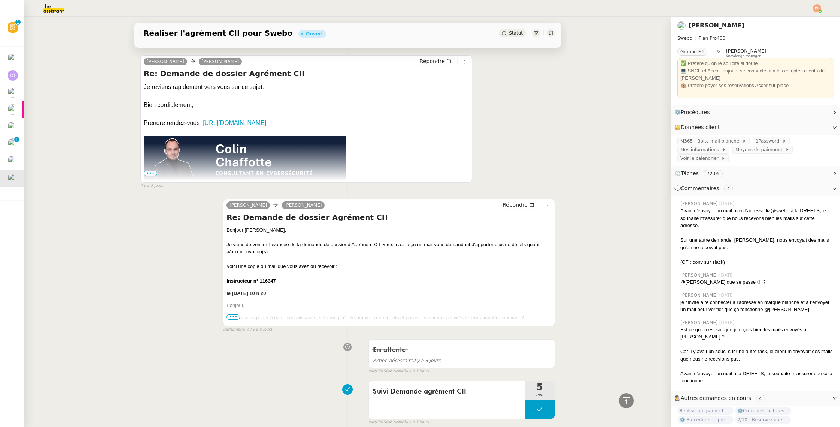
scroll to position [545, 0]
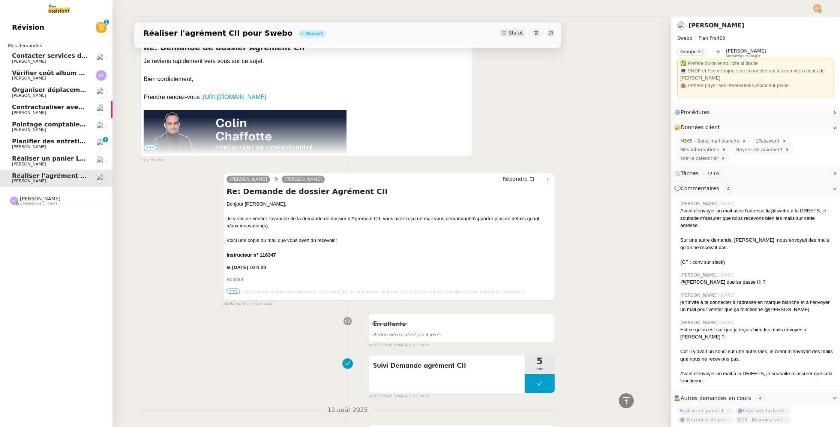
click at [31, 153] on link "Réaliser un panier Leclerc - [DATE] [PERSON_NAME]" at bounding box center [56, 160] width 112 height 17
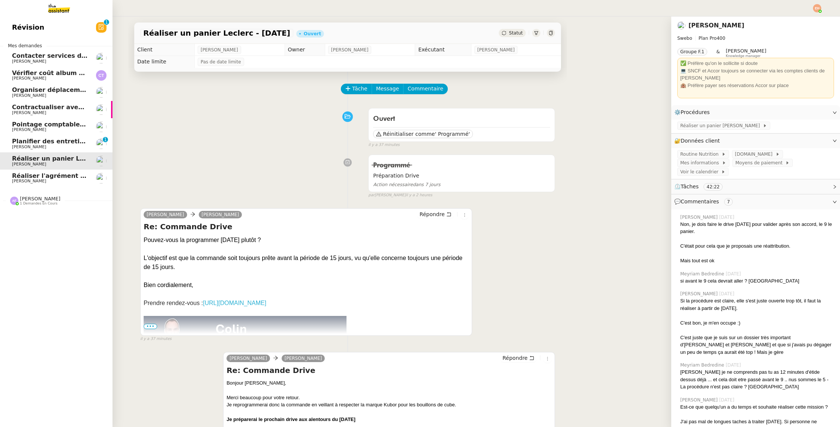
click at [62, 142] on span "Planifier des entretiens de recrutement" at bounding box center [79, 141] width 134 height 7
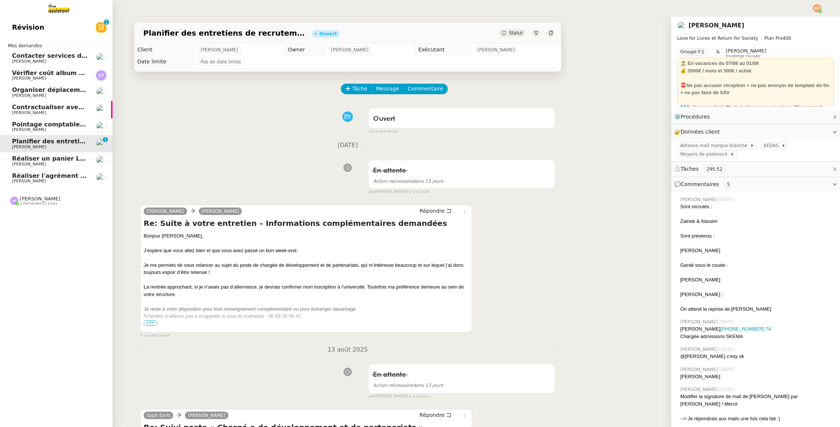
click at [70, 108] on span "Contractualiser avec SKEMA pour apprentissage" at bounding box center [94, 106] width 164 height 7
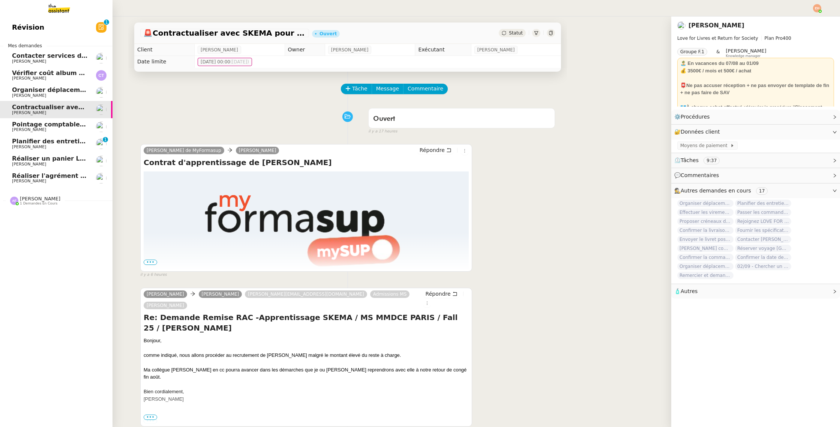
drag, startPoint x: 62, startPoint y: 125, endPoint x: 68, endPoint y: 99, distance: 26.6
click at [62, 125] on span "Pointage comptable - [DATE]" at bounding box center [60, 124] width 97 height 7
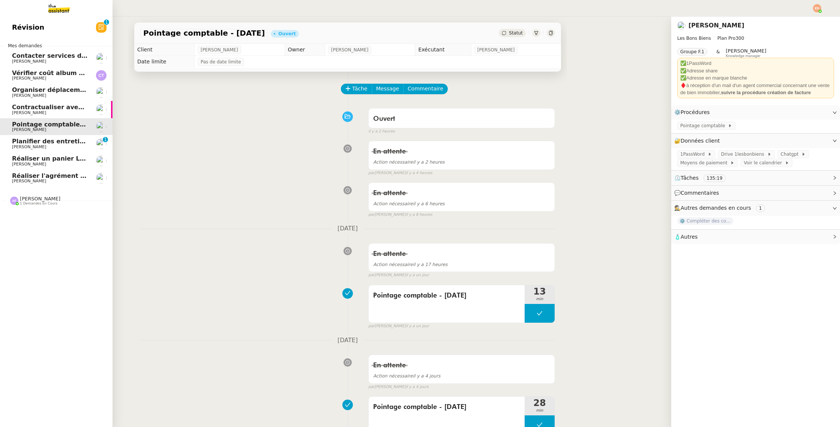
click at [69, 55] on span "Contacter services des eaux et SGC" at bounding box center [72, 55] width 120 height 7
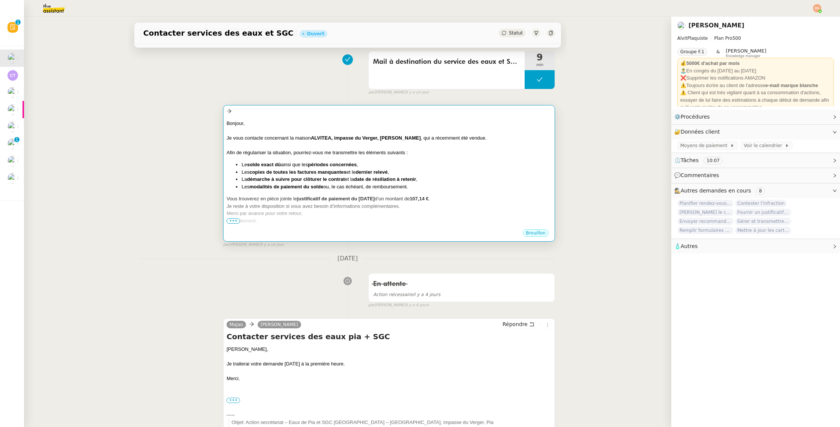
click at [283, 149] on div "Afin de régulariser la situation, pourriez-vous me transmettre les éléments sui…" at bounding box center [388, 152] width 325 height 7
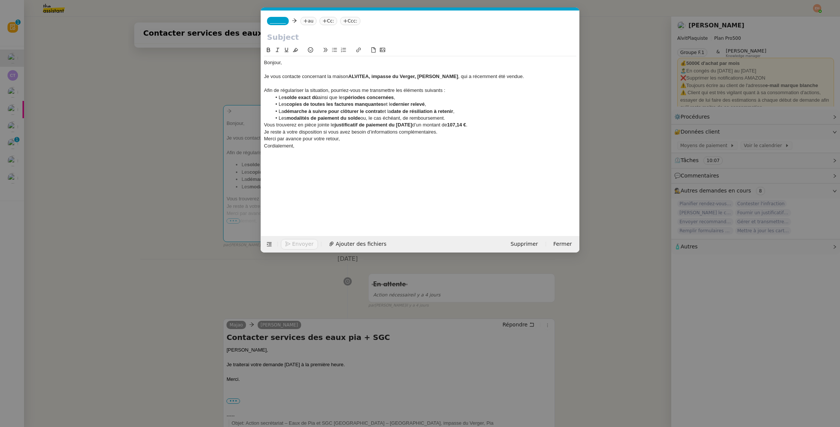
scroll to position [0, 16]
click at [414, 81] on div at bounding box center [420, 83] width 312 height 7
click at [454, 76] on div "Je vous contacte concernant la maison ALVITEA, impasse du Verger, [PERSON_NAME]…" at bounding box center [420, 76] width 312 height 7
drag, startPoint x: 427, startPoint y: 76, endPoint x: 372, endPoint y: 76, distance: 55.1
click at [372, 76] on div "Je vous contacte concernant la maison ALVITEA, impasse du Verger, [PERSON_NAME]…" at bounding box center [420, 76] width 312 height 7
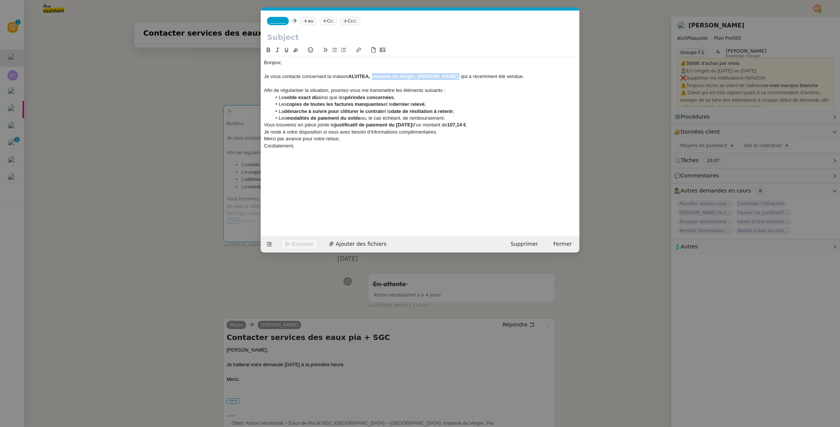
copy div "impasse du Verger, [PERSON_NAME] ,"
drag, startPoint x: 420, startPoint y: 78, endPoint x: 427, endPoint y: 79, distance: 6.6
click at [420, 78] on strong "ALVITEA, impasse du Verger, [PERSON_NAME]" at bounding box center [403, 76] width 110 height 6
click at [423, 77] on div "Je vous contacte concernant la maison ALVITEA, impasse du Verger, 66380 Pia , q…" at bounding box center [420, 76] width 312 height 7
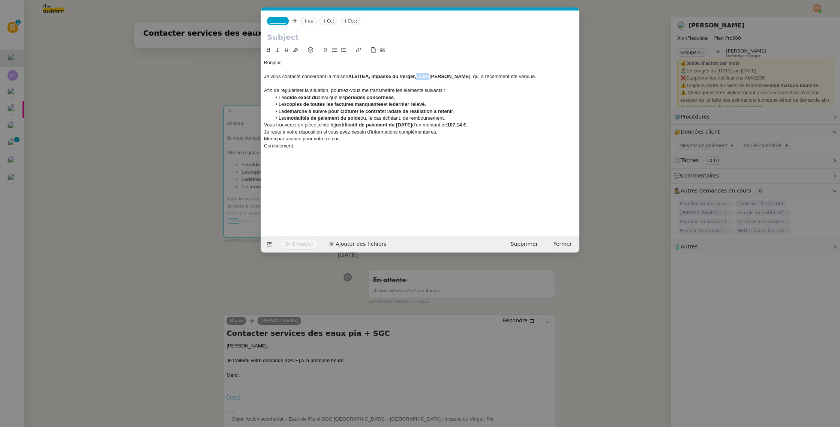
click at [423, 77] on div "Je vous contacte concernant la maison ALVITEA, impasse du Verger, 66380 Pia , q…" at bounding box center [420, 76] width 312 height 7
click at [477, 77] on div "Je vous contacte concernant la maison ALVITEA, impasse du Verger - 66380 [PERSO…" at bounding box center [420, 76] width 312 height 7
click at [371, 88] on div "Afin de régulariser la situation, pourriez-vous me transmettre les éléments sui…" at bounding box center [420, 90] width 312 height 7
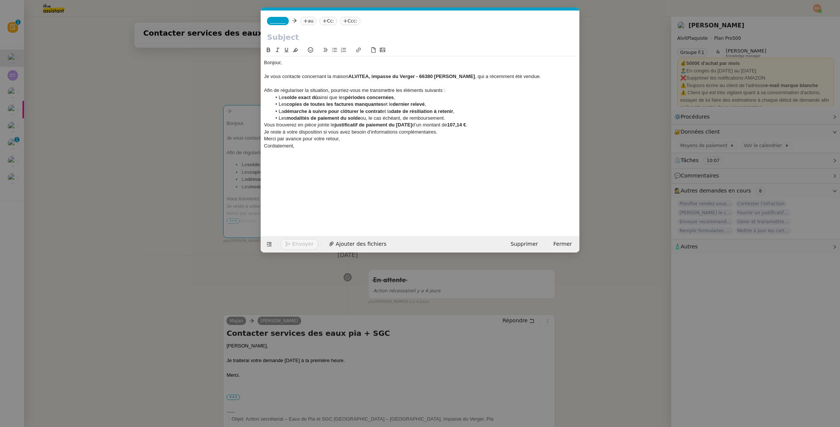
click at [414, 99] on li "Le solde exact dû ainsi que les périodes concernées ," at bounding box center [423, 97] width 305 height 7
click at [472, 89] on div "Afin de régulariser la situation, pourriez-vous me transmettre les éléments sui…" at bounding box center [420, 90] width 312 height 7
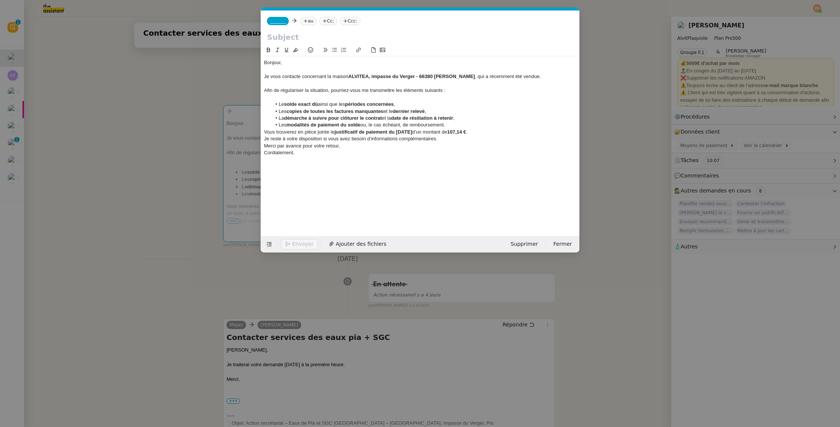
click at [364, 91] on div "Afin de régulariser la situation, pourriez-vous me transmettre les éléments sui…" at bounding box center [420, 90] width 312 height 7
drag, startPoint x: 337, startPoint y: 97, endPoint x: 333, endPoint y: 97, distance: 3.8
click at [337, 97] on div at bounding box center [420, 97] width 312 height 7
click at [318, 99] on div at bounding box center [420, 97] width 312 height 7
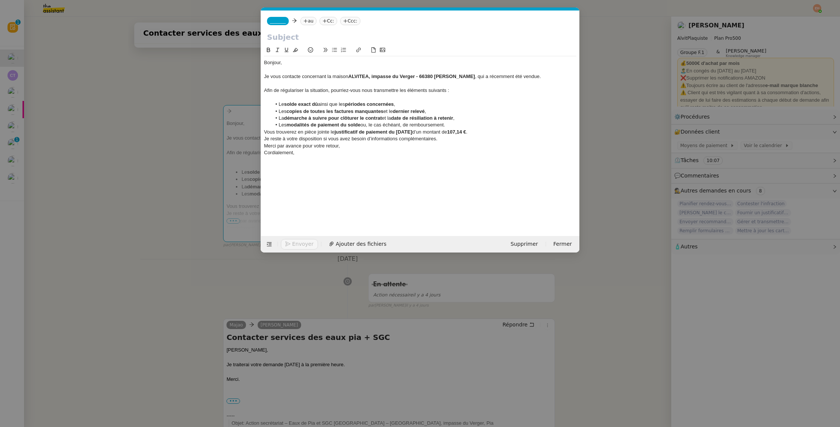
click at [394, 103] on strong "périodes concernées" at bounding box center [369, 104] width 49 height 6
click at [417, 106] on li "Le solde exact dû ainsi que les périodes concernées ," at bounding box center [423, 104] width 305 height 7
click at [441, 111] on li "Les copies de toutes les factures manquantes et le dernier relevé ," at bounding box center [423, 111] width 305 height 7
click at [365, 110] on strong "copies de toutes les factures manquantes" at bounding box center [334, 111] width 97 height 6
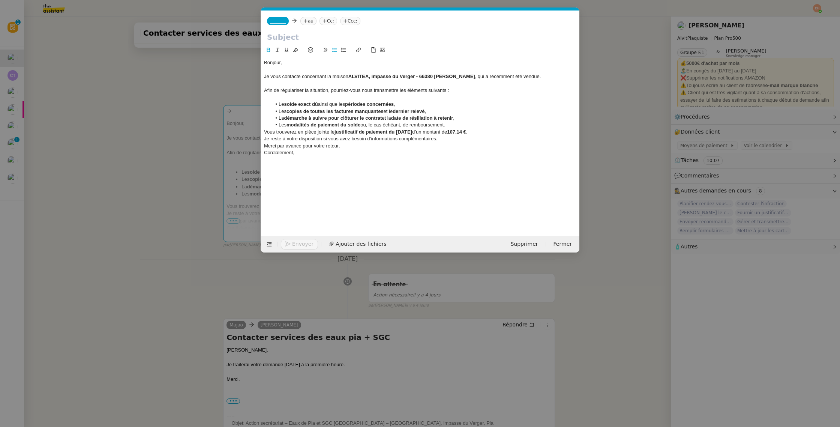
click at [394, 128] on li "Les modalités de paiement du solde ou, le cas échéant, de remboursement." at bounding box center [423, 124] width 305 height 7
click at [399, 124] on li "Les modalités de paiement du solde ou, le cas échéant, de remboursement." at bounding box center [423, 124] width 305 height 7
click at [464, 126] on li "Les modalités de paiement du solde ou, le cas échéant, de remboursement." at bounding box center [423, 124] width 305 height 7
click at [497, 136] on div "Vous trouverez en pièce jointe le justificatif de paiement du [DATE] d’un monta…" at bounding box center [420, 138] width 312 height 7
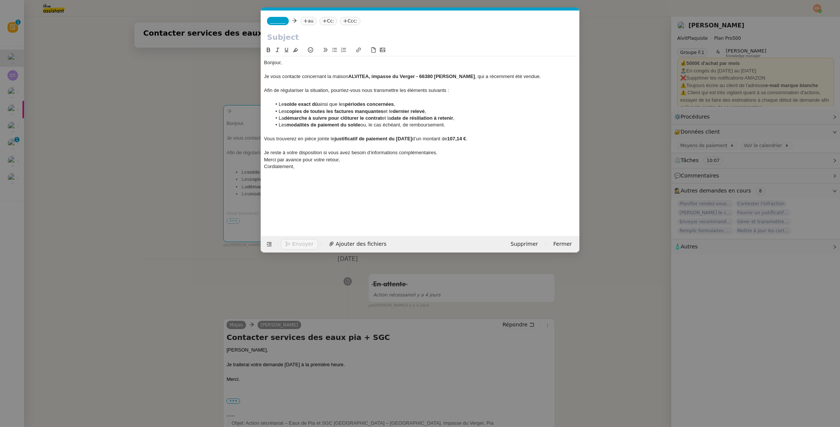
click at [458, 152] on div "Je reste à votre disposition si vous avez besoin d’informations complémentaires." at bounding box center [420, 152] width 312 height 7
drag, startPoint x: 167, startPoint y: 207, endPoint x: 289, endPoint y: 186, distance: 124.0
click at [167, 207] on nz-modal-container "Service TA - VOYAGE - PROPOSITION GLOBALE A utiliser dans le cadre de propositi…" at bounding box center [420, 213] width 840 height 427
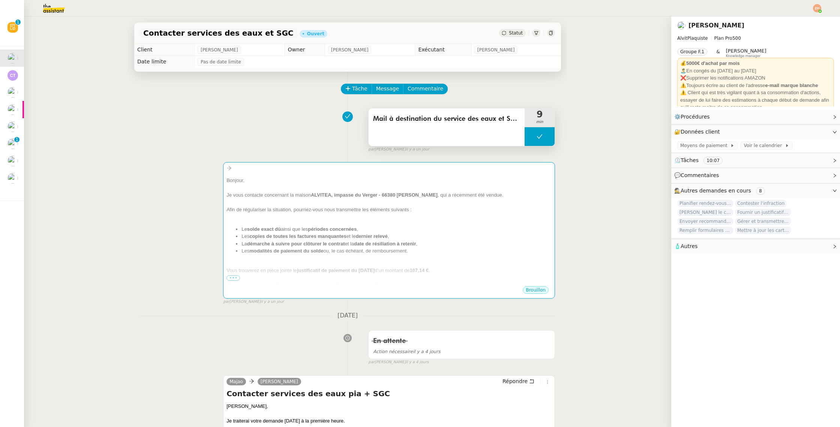
click at [460, 125] on div "Mail à destination du service des eaux et SGC" at bounding box center [446, 126] width 156 height 37
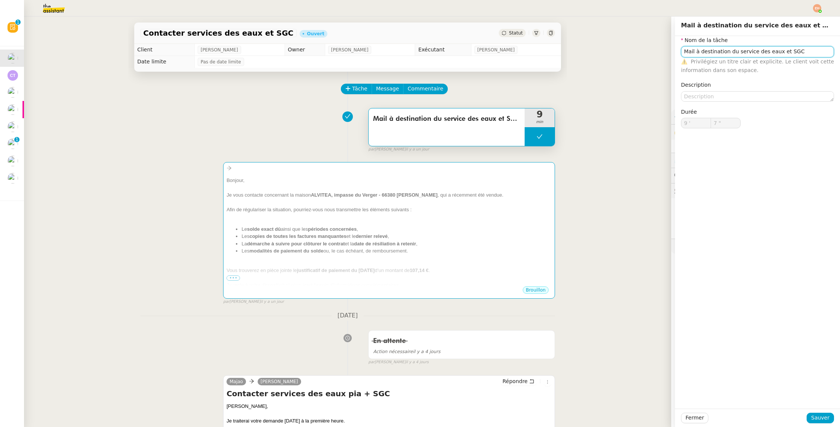
click at [721, 52] on input "Mail à destination du service des eaux et SGC" at bounding box center [757, 51] width 153 height 11
click at [689, 407] on div "Fermer Sauver" at bounding box center [757, 417] width 165 height 18
click at [689, 407] on span "Fermer" at bounding box center [694, 417] width 18 height 9
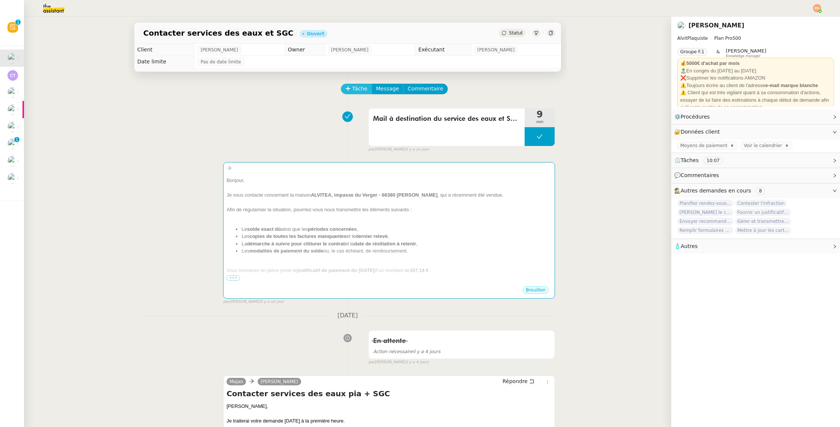
click at [356, 93] on button "Tâche" at bounding box center [356, 89] width 31 height 10
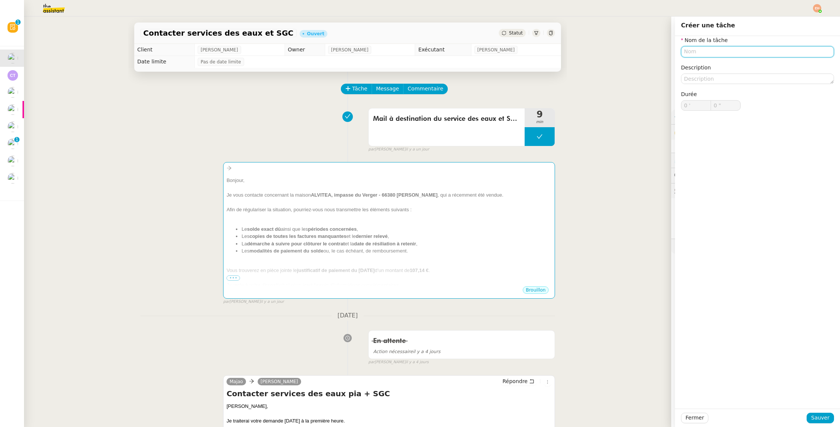
paste input "Mail à destination du service des eaux et SGC"
type input "Mail à destination du service des eaux et SGC"
drag, startPoint x: 819, startPoint y: 416, endPoint x: 810, endPoint y: 413, distance: 9.8
click at [819, 407] on span "Sauver" at bounding box center [820, 417] width 18 height 9
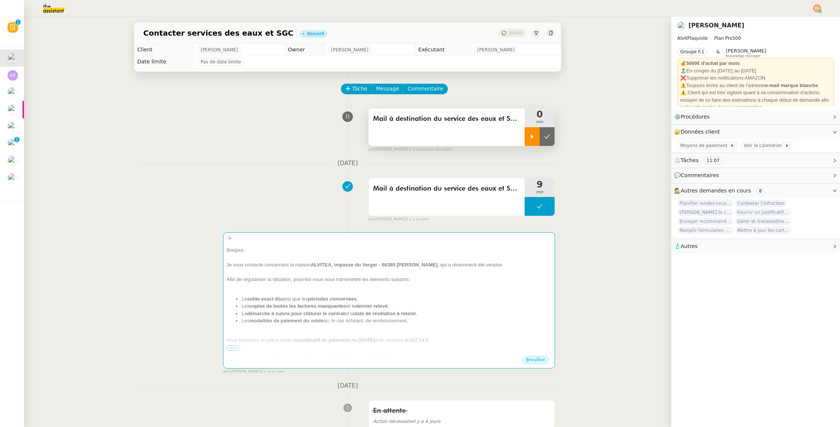
click at [528, 142] on div at bounding box center [531, 136] width 15 height 19
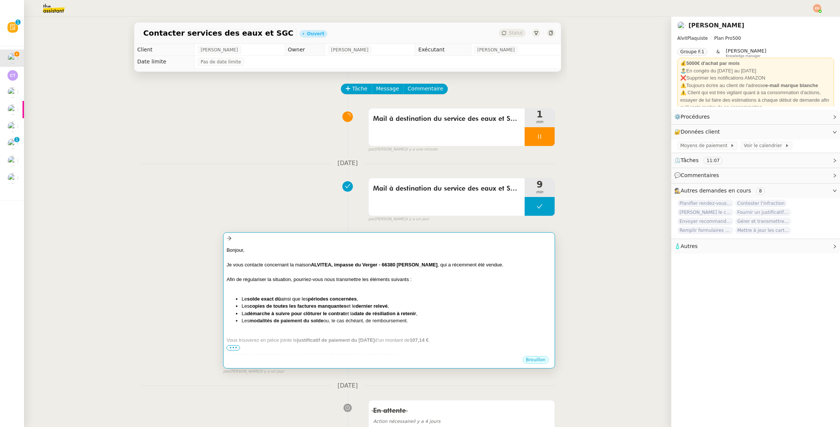
click at [276, 275] on div at bounding box center [388, 271] width 325 height 7
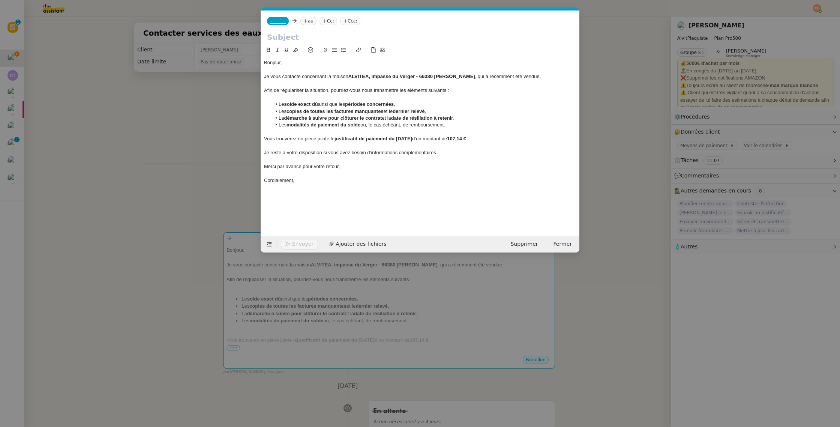
scroll to position [0, 16]
click at [330, 112] on strong "copies de toutes les factures manquantes" at bounding box center [334, 111] width 97 height 6
click at [313, 76] on div "Je vous contacte concernant la maison ALVITEA, impasse du Verger - 66380 [PERSO…" at bounding box center [420, 76] width 312 height 7
click at [313, 88] on div "Afin de régulariser la situation, pourriez-vous nous transmettre les éléments s…" at bounding box center [420, 90] width 312 height 7
click at [324, 89] on div "Afin de régulariser la situation, pourriez-vous nous transmettre les éléments s…" at bounding box center [420, 90] width 312 height 7
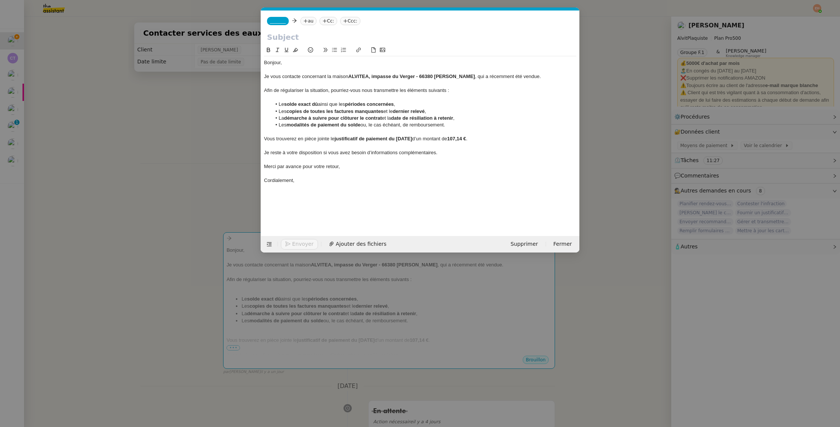
click at [330, 89] on div "Afin de régulariser la situation, pourriez-vous nous transmettre les éléments s…" at bounding box center [420, 90] width 312 height 7
click at [326, 90] on div "Afin de régulariser la situation, pourriez-vous nous transmettre les éléments s…" at bounding box center [420, 90] width 312 height 7
click at [361, 93] on div "Afin de régulariser la situation, pourriez-vous nous transmettre les éléments s…" at bounding box center [420, 90] width 312 height 7
click at [313, 106] on strong "solde exact dû" at bounding box center [301, 104] width 34 height 6
click at [298, 105] on strong "solde exact dû" at bounding box center [301, 104] width 34 height 6
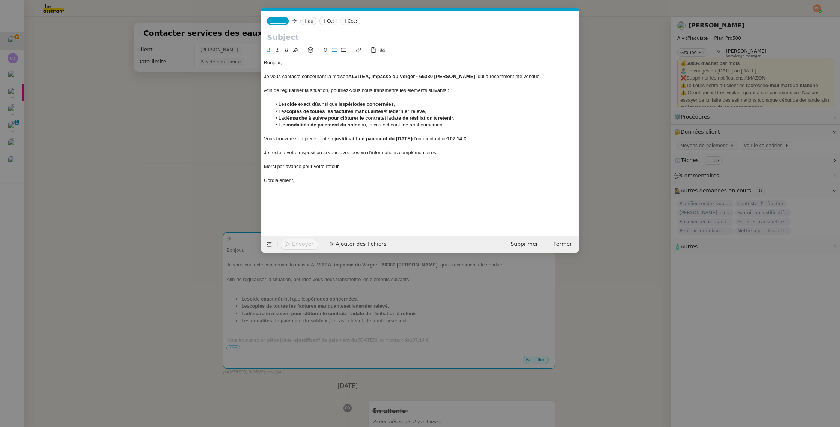
click at [184, 112] on nz-modal-container "Service TA - VOYAGE - PROPOSITION GLOBALE A utiliser dans le cadre de propositi…" at bounding box center [420, 213] width 840 height 427
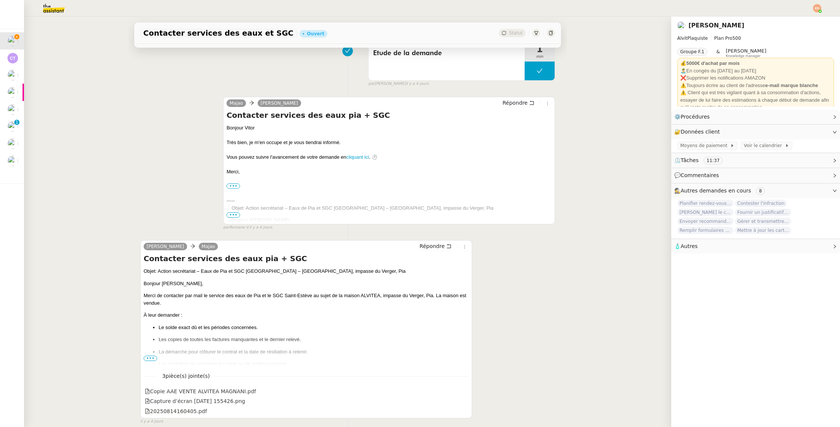
scroll to position [576, 0]
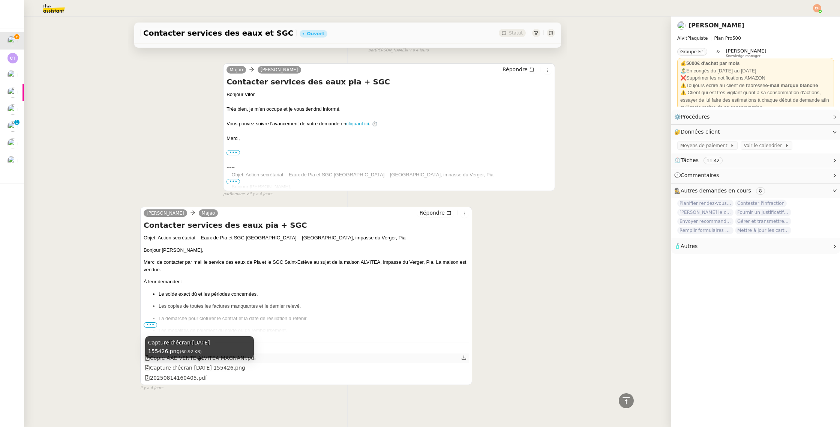
drag, startPoint x: 114, startPoint y: 355, endPoint x: 156, endPoint y: 354, distance: 42.4
click at [114, 355] on div "Contacter services des eaux et SGC Ouvert Statut Client [PERSON_NAME] Owner [PE…" at bounding box center [347, 221] width 647 height 410
click at [203, 357] on div "Copie AAE VENTE ALVITEA MAGNANI.pdf" at bounding box center [200, 358] width 111 height 9
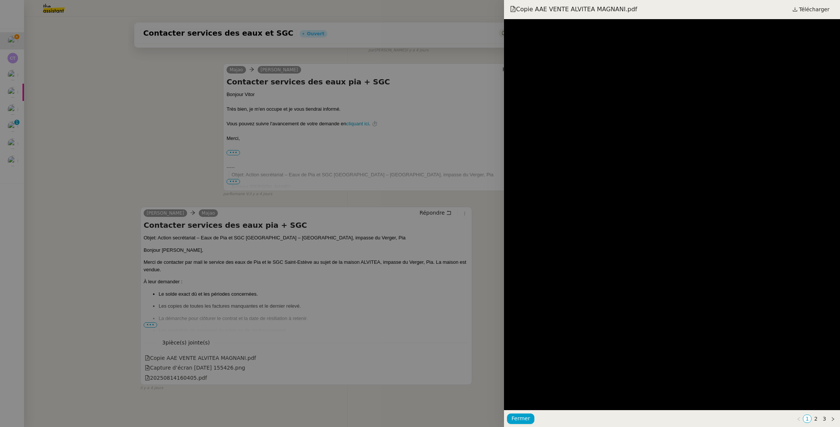
click at [204, 368] on div at bounding box center [420, 213] width 840 height 427
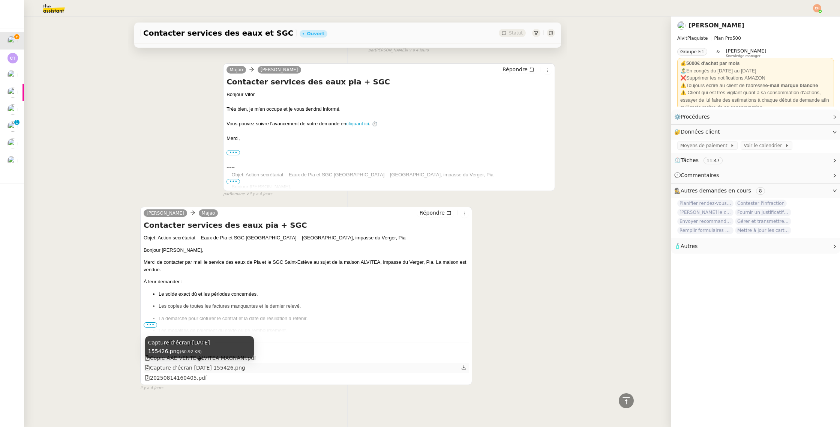
click at [203, 368] on div "Capture d’écran [DATE] 155426.png" at bounding box center [195, 367] width 100 height 9
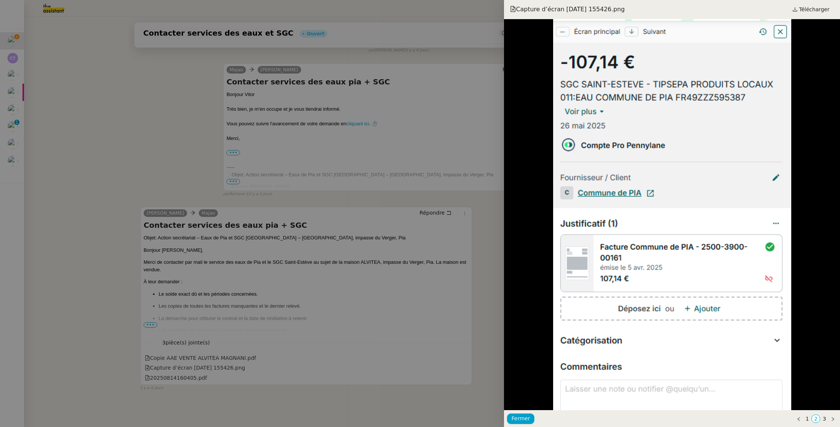
click at [187, 375] on div at bounding box center [420, 213] width 840 height 427
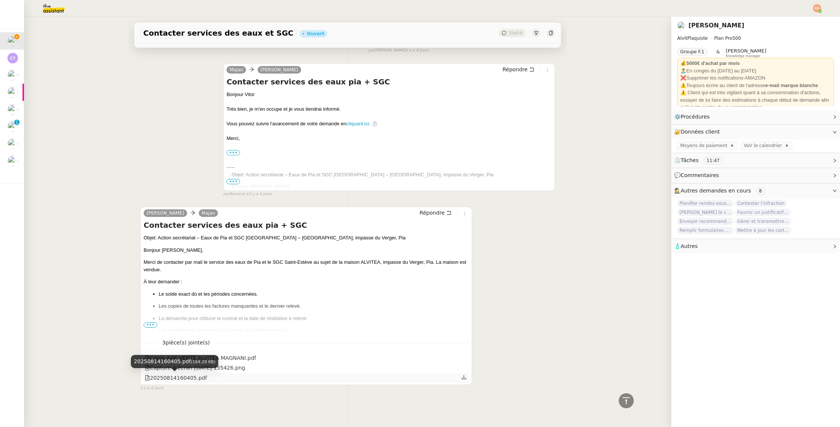
click at [187, 375] on div "20250814160405.pdf" at bounding box center [176, 377] width 62 height 9
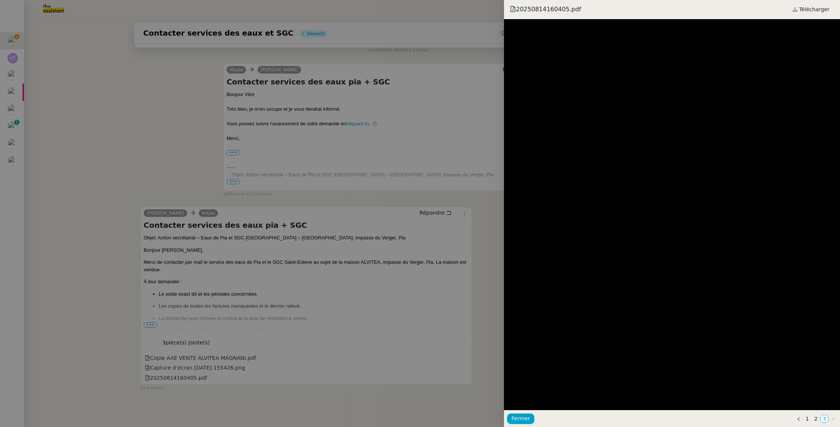
click at [346, 195] on div at bounding box center [420, 213] width 840 height 427
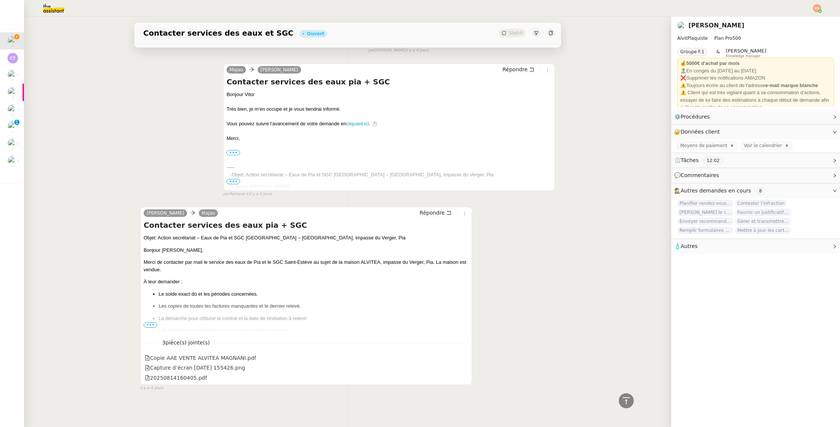
scroll to position [0, 0]
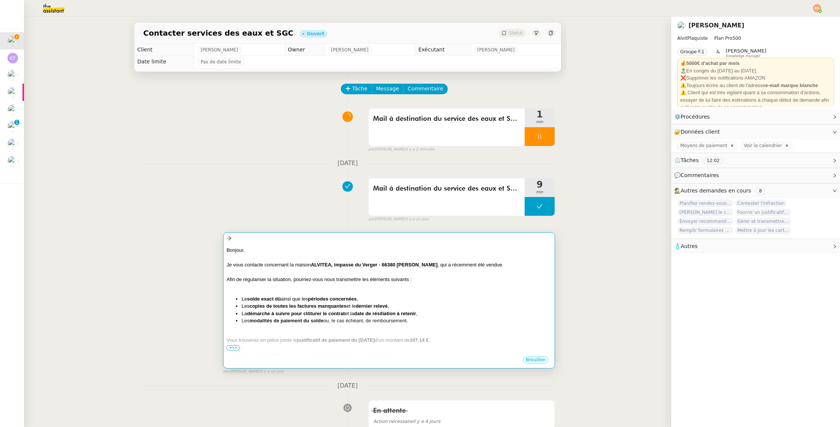
click at [360, 310] on strong "date de résiliation à retenir" at bounding box center [385, 313] width 62 height 6
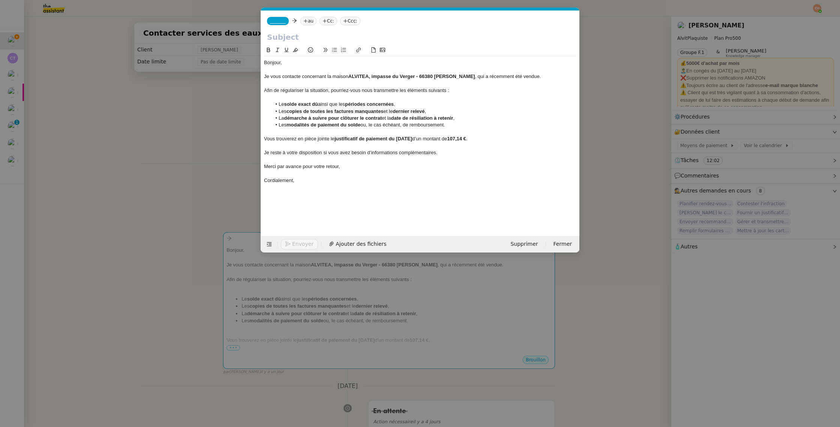
scroll to position [0, 16]
click at [350, 97] on div at bounding box center [420, 97] width 312 height 7
click at [327, 88] on div "Afin de régulariser la situation, pourriez-vous nous transmettre les éléments s…" at bounding box center [420, 90] width 312 height 7
click at [306, 85] on div at bounding box center [420, 83] width 312 height 7
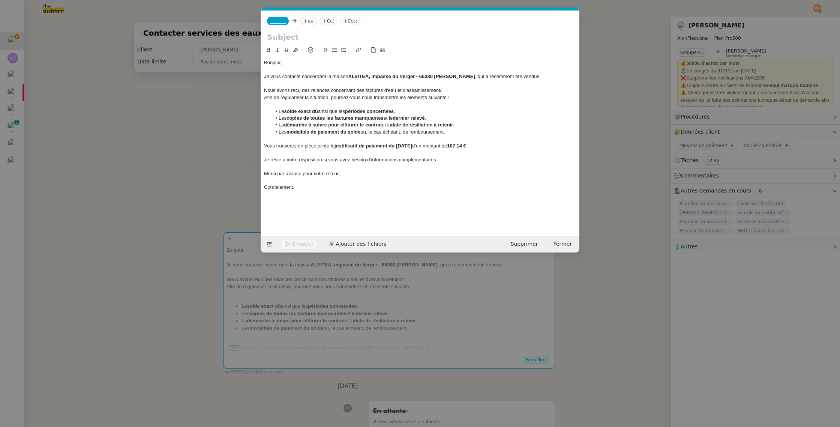
click at [353, 90] on div "Nous avons reçu des relances concernant des factures d'eau et d'assainissement/" at bounding box center [420, 90] width 312 height 7
click at [316, 97] on div "Afin de régulariser la situation, pourriez-vous nous transmettre les éléments s…" at bounding box center [420, 97] width 312 height 7
click at [354, 89] on div "Nous avons reçu des relances concernant des factures d'eau et d'assainissement/" at bounding box center [420, 90] width 312 height 7
click at [333, 89] on div "Nous avons reçu des relances concernant des factures d'eau et d'assainissement/" at bounding box center [420, 90] width 312 height 7
click at [318, 91] on div "Nous avons reçu des relances concernant des factures d'eau et d'assainissement/" at bounding box center [420, 90] width 312 height 7
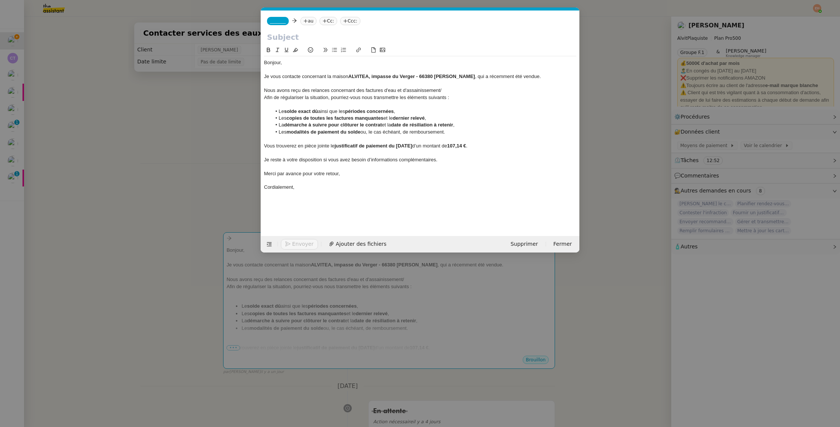
click at [460, 87] on div "Nous avons reçu des relances concernant des factures d'eau et d'assainissement/" at bounding box center [420, 90] width 312 height 7
click at [445, 87] on div "Nous avons reçu des relances concernant des factures d'eau et d'assainissement/" at bounding box center [420, 90] width 312 height 7
click at [459, 102] on div at bounding box center [420, 104] width 312 height 7
click at [426, 112] on li "Le solde exact dû ainsi que les périodes concernées ," at bounding box center [423, 111] width 305 height 7
click at [300, 119] on strong "copies de toutes les factures manquantes" at bounding box center [334, 118] width 97 height 6
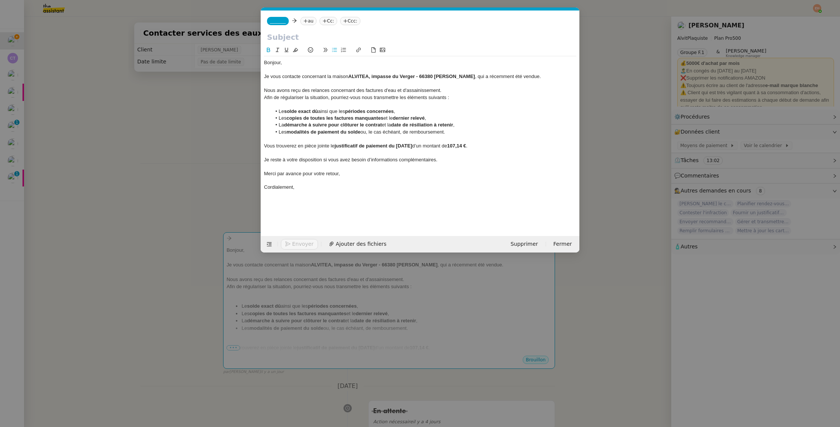
click at [364, 117] on strong "copies de toutes les factures manquantes" at bounding box center [334, 118] width 97 height 6
drag, startPoint x: 398, startPoint y: 119, endPoint x: 424, endPoint y: 118, distance: 26.3
click at [394, 119] on strong "dernier relevé" at bounding box center [378, 118] width 32 height 6
click at [486, 120] on li "Les copies de toutes les factures et le dernier relevé (car nous n'avons rien r…" at bounding box center [423, 118] width 305 height 7
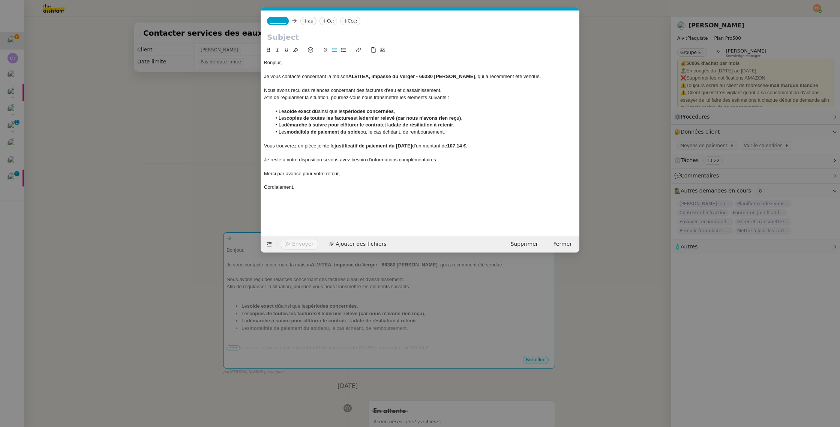
drag, startPoint x: 303, startPoint y: 125, endPoint x: 341, endPoint y: 126, distance: 37.5
click at [303, 125] on strong "démarche à suivre pour clôturer le contrat" at bounding box center [333, 125] width 98 height 6
click at [407, 128] on li "La démarche à suivre pour clôturer le contrat et la date de résiliation à reten…" at bounding box center [423, 124] width 305 height 7
click at [458, 129] on li "Les modalités de paiement du solde ou, le cas échéant, de remboursement." at bounding box center [423, 132] width 305 height 7
click at [348, 148] on div "Vous trouverez en pièce jointe le justificatif de paiement du [DATE] d’un monta…" at bounding box center [420, 145] width 312 height 7
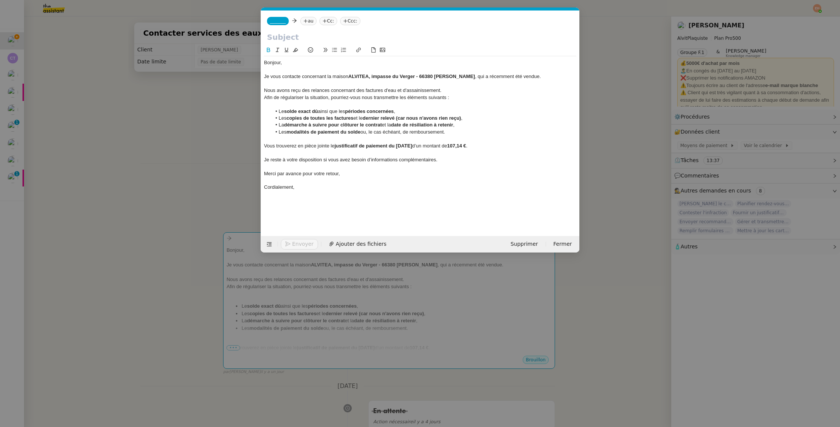
drag, startPoint x: 404, startPoint y: 147, endPoint x: 452, endPoint y: 147, distance: 47.2
click at [405, 147] on strong "justificatif de paiement du [DATE]" at bounding box center [373, 146] width 78 height 6
click at [494, 147] on div "Vous trouverez en pièce jointe le justificatif de paiement du [DATE] d’un monta…" at bounding box center [420, 145] width 312 height 7
click at [493, 147] on div "Vous trouverez en pièce jointe le justificatif de paiement du [DATE] d’un monta…" at bounding box center [420, 145] width 312 height 7
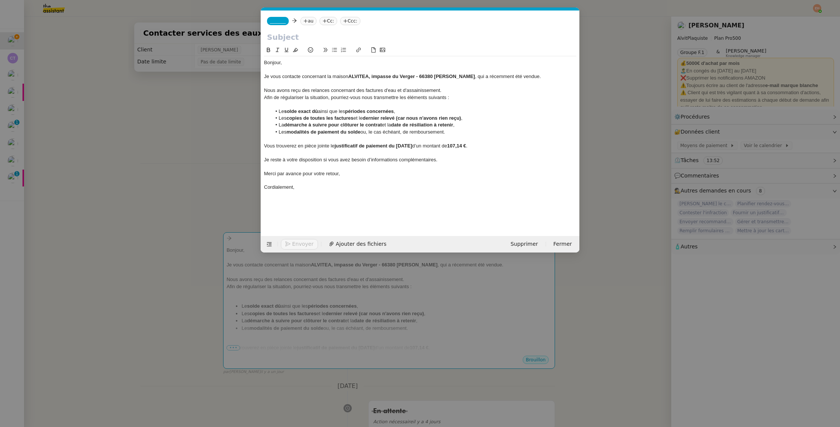
click at [462, 161] on div "Je reste à votre disposition si vous avez besoin d’informations complémentaires." at bounding box center [420, 159] width 312 height 7
click at [302, 39] on input "text" at bounding box center [420, 36] width 306 height 11
type input "R"
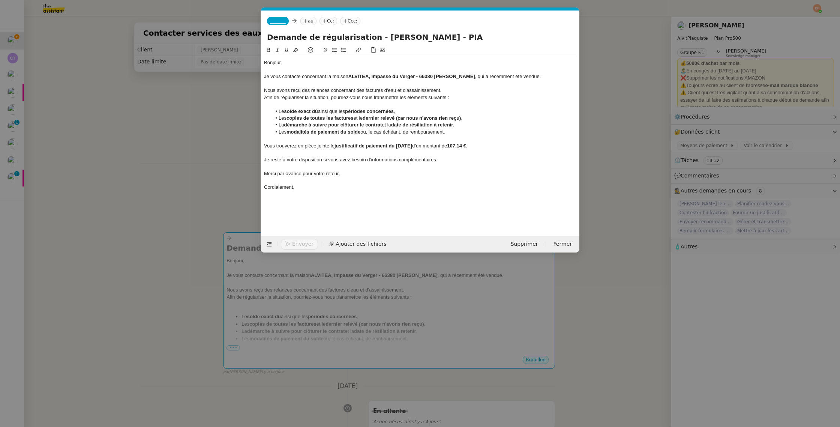
type input "Demande de régularisation - [PERSON_NAME] - PIA"
click at [277, 24] on nz-tag "_______" at bounding box center [278, 21] width 22 height 8
click at [310, 35] on span "Majao" at bounding box center [306, 33] width 72 height 6
click at [325, 21] on nz-tag "Cc:" at bounding box center [326, 21] width 18 height 8
click at [348, 33] on span "[PERSON_NAME]" at bounding box center [358, 33] width 72 height 6
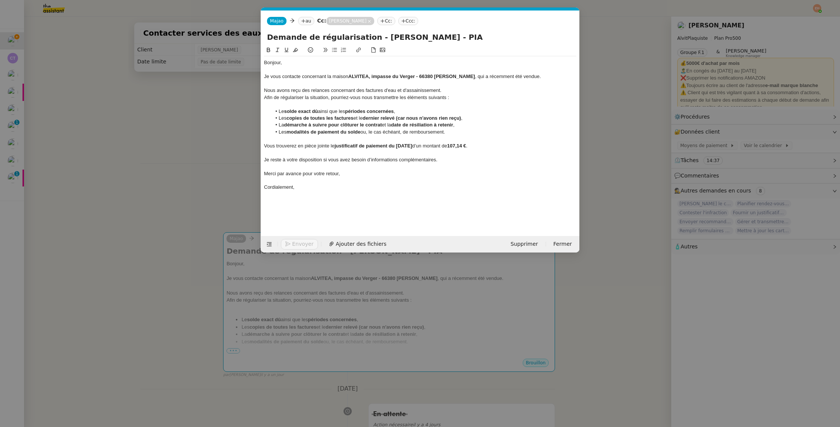
click at [303, 20] on icon at bounding box center [303, 21] width 4 height 4
paste input "[EMAIL_ADDRESS][DOMAIN_NAME]"
click at [335, 34] on span "[EMAIL_ADDRESS][DOMAIN_NAME]" at bounding box center [349, 33] width 92 height 6
click at [390, 21] on nz-tag "au" at bounding box center [398, 21] width 16 height 8
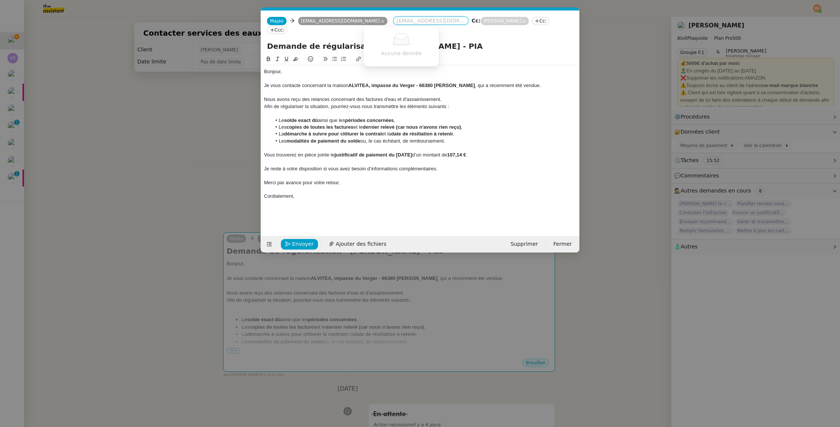
paste input "[EMAIL_ADDRESS][DOMAIN_NAME]"
type input "[EMAIL_ADDRESS][DOMAIN_NAME]"
click at [401, 35] on span "[EMAIL_ADDRESS][DOMAIN_NAME]" at bounding box center [413, 33] width 92 height 6
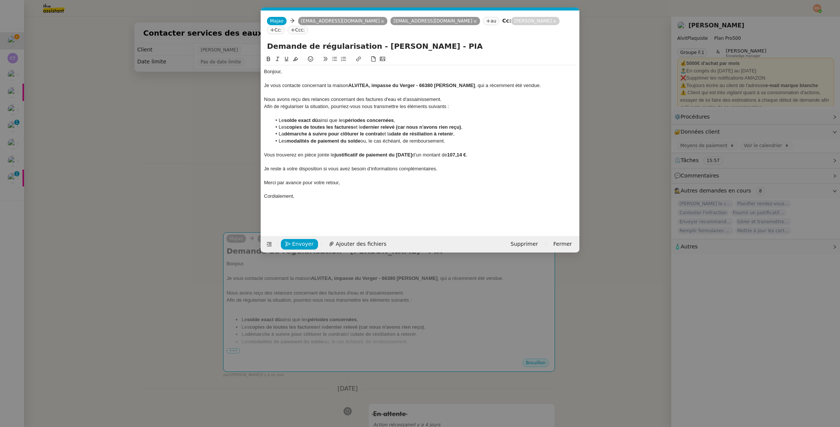
click at [314, 91] on div at bounding box center [420, 92] width 312 height 7
click at [342, 243] on span "Ajouter des fichiers" at bounding box center [361, 244] width 51 height 9
click at [160, 279] on nz-modal-container "Service TA - VOYAGE - PROPOSITION GLOBALE A utiliser dans le cadre de propositi…" at bounding box center [420, 213] width 840 height 427
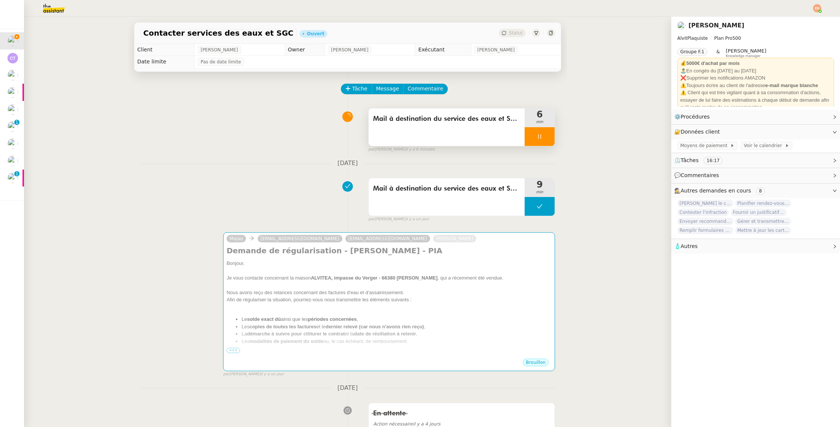
click at [551, 142] on div at bounding box center [539, 136] width 30 height 19
drag, startPoint x: 548, startPoint y: 141, endPoint x: 514, endPoint y: 146, distance: 34.2
click at [548, 141] on button at bounding box center [546, 136] width 15 height 19
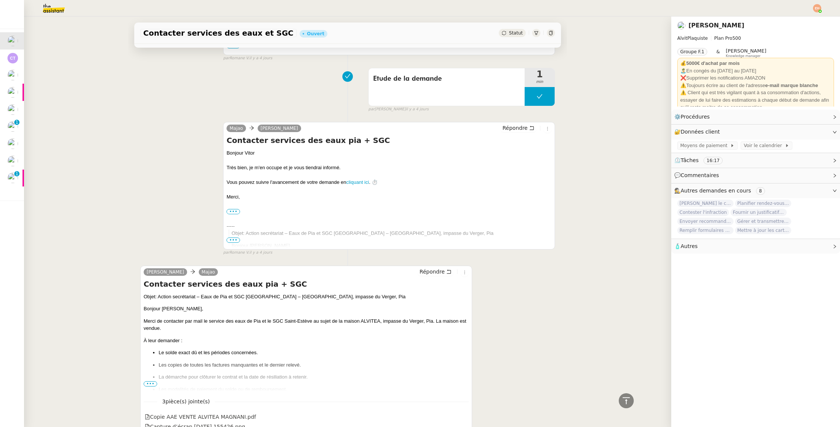
scroll to position [578, 0]
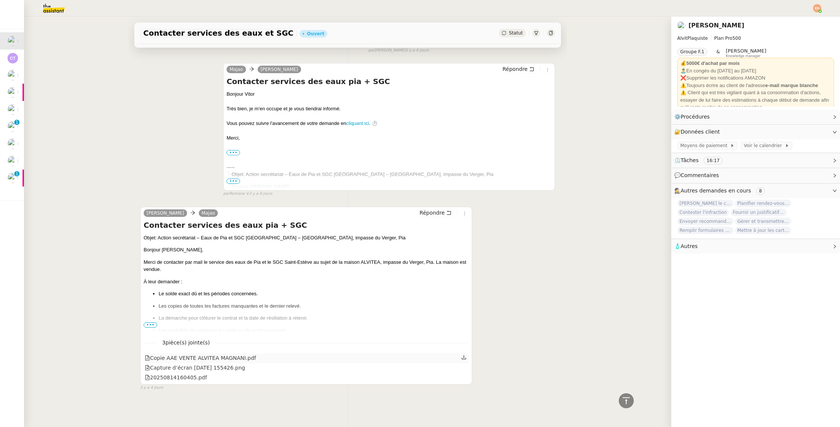
click at [467, 358] on div "Copie AAE VENTE ALVITEA MAGNANI.pdf" at bounding box center [306, 358] width 325 height 10
click at [464, 358] on icon at bounding box center [463, 356] width 5 height 5
click at [463, 365] on icon at bounding box center [463, 366] width 5 height 5
click at [464, 376] on icon at bounding box center [463, 376] width 5 height 5
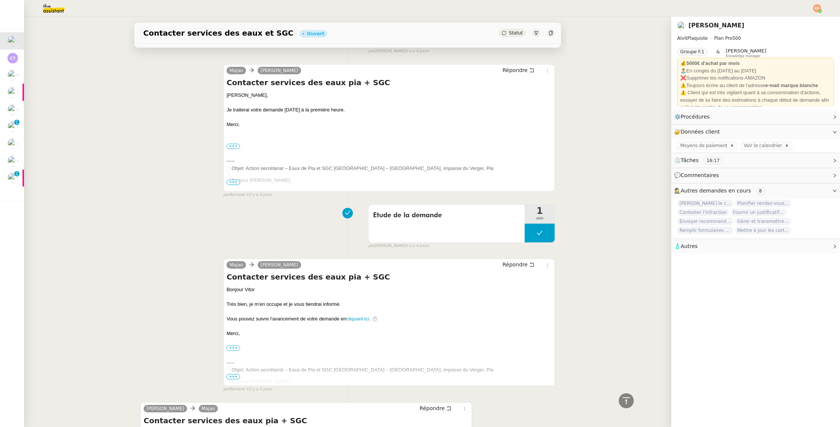
scroll to position [0, 0]
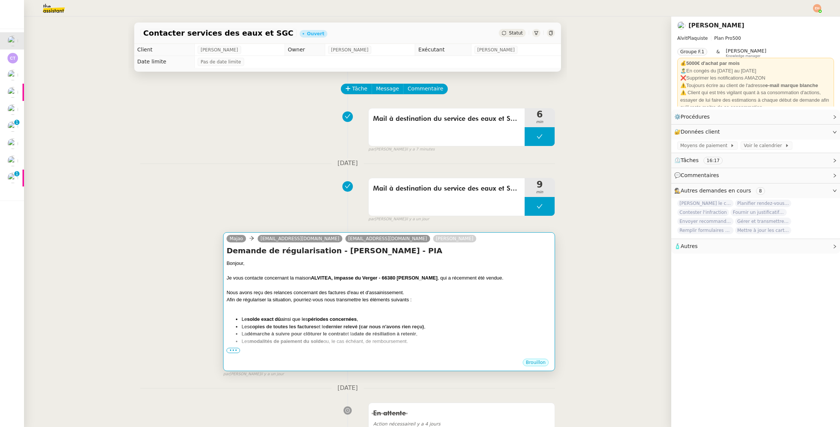
click at [458, 302] on div "Afin de régulariser la situation, pourriez-vous nous transmettre les éléments s…" at bounding box center [388, 299] width 325 height 7
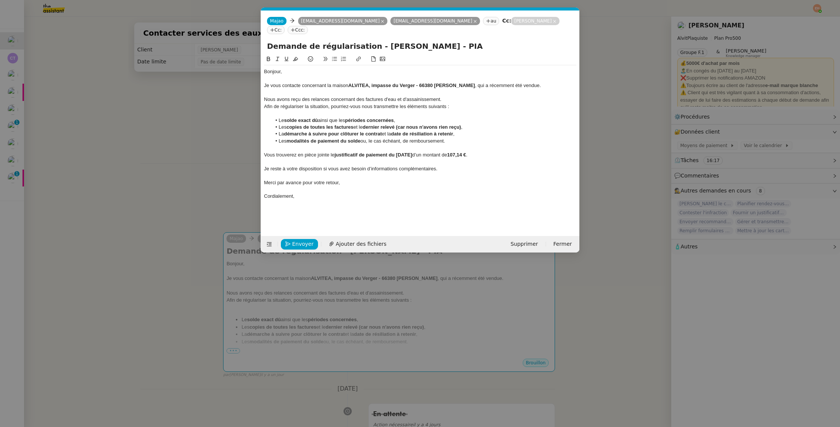
scroll to position [0, 16]
click at [351, 243] on span "Ajouter des fichiers" at bounding box center [361, 244] width 51 height 9
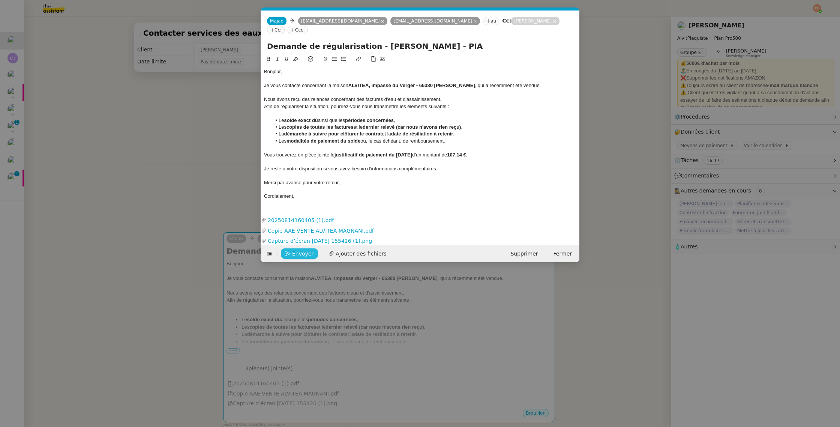
click at [289, 254] on icon "button" at bounding box center [287, 253] width 5 height 5
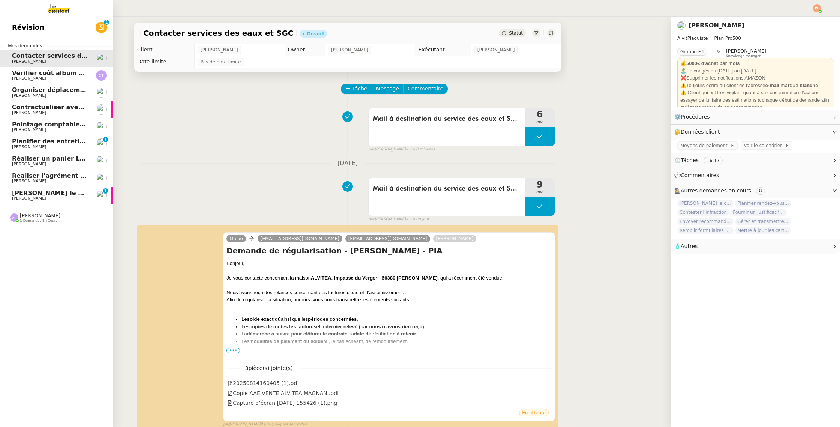
click at [43, 193] on span "[PERSON_NAME] le contrat à [PERSON_NAME]" at bounding box center [89, 192] width 155 height 7
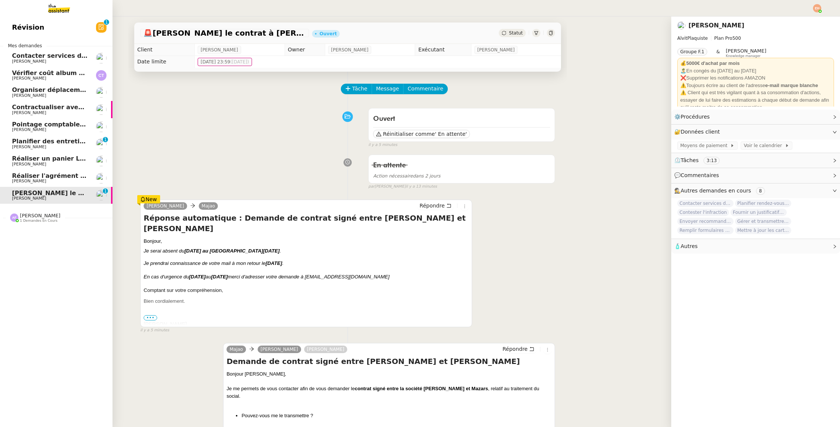
click at [34, 59] on span "[PERSON_NAME]" at bounding box center [29, 61] width 34 height 5
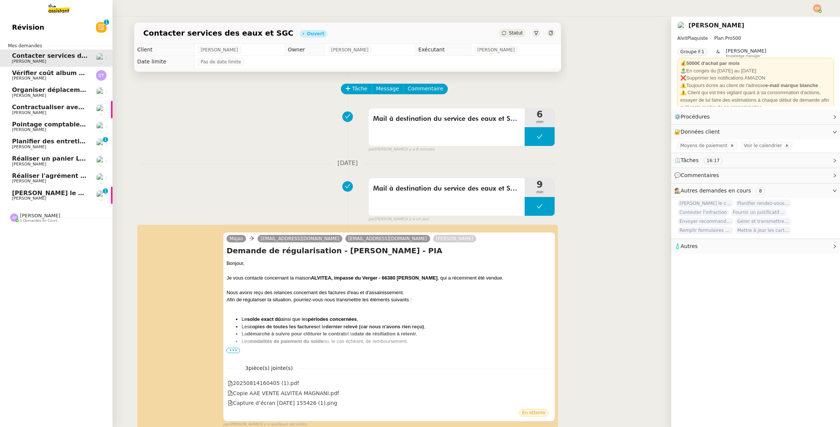
drag, startPoint x: 12, startPoint y: 176, endPoint x: 18, endPoint y: 177, distance: 6.5
click at [11, 176] on link "Réaliser l'agrément CII pour Swebo Colin Chaffotte" at bounding box center [56, 177] width 112 height 17
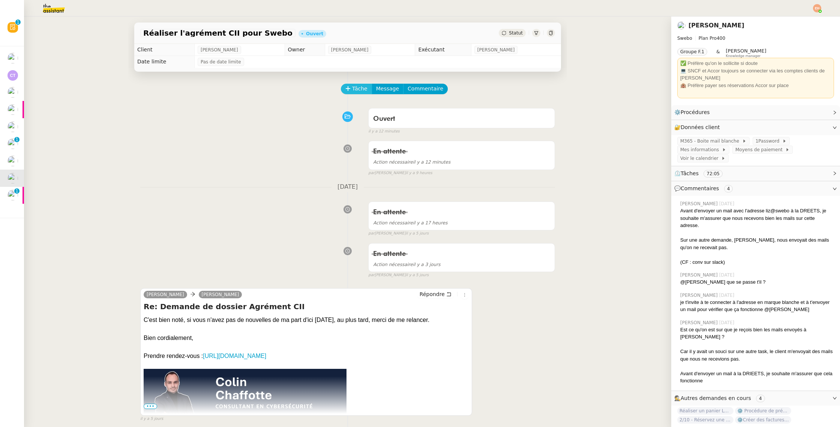
click at [360, 89] on span "Tâche" at bounding box center [359, 88] width 15 height 9
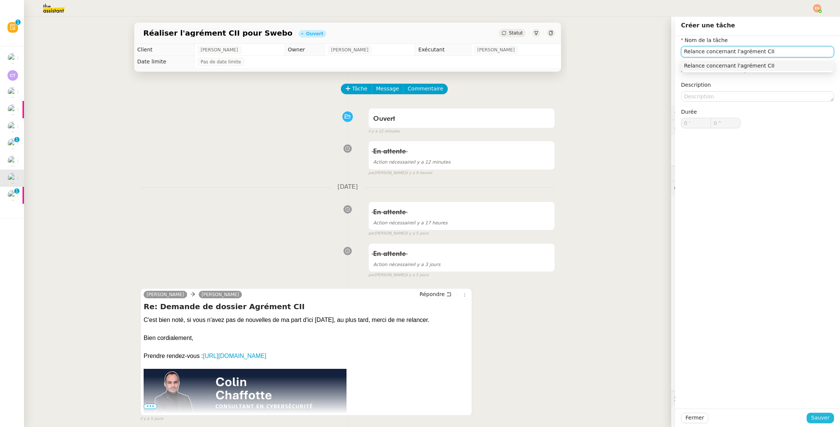
type input "Relance concernant l'agrément CII"
drag, startPoint x: 812, startPoint y: 417, endPoint x: 751, endPoint y: 383, distance: 69.8
click at [812, 417] on button "Sauver" at bounding box center [819, 417] width 27 height 10
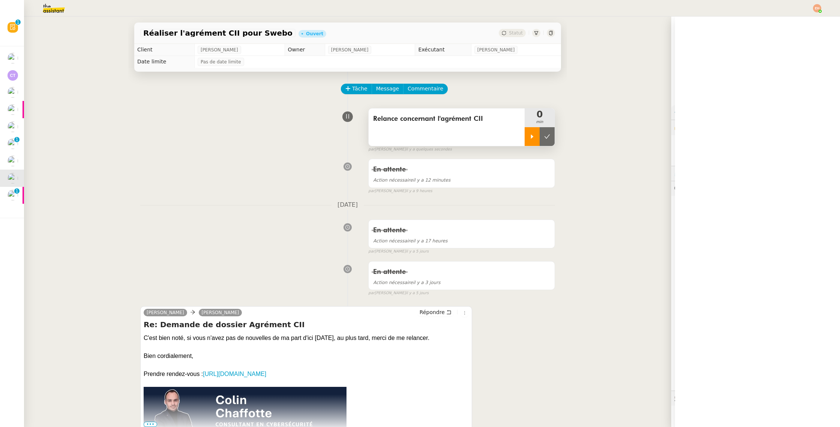
click at [528, 136] on div at bounding box center [531, 136] width 15 height 19
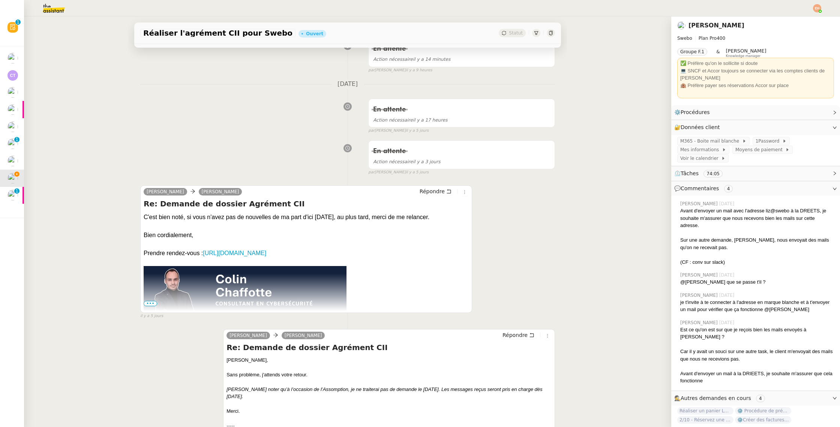
scroll to position [154, 0]
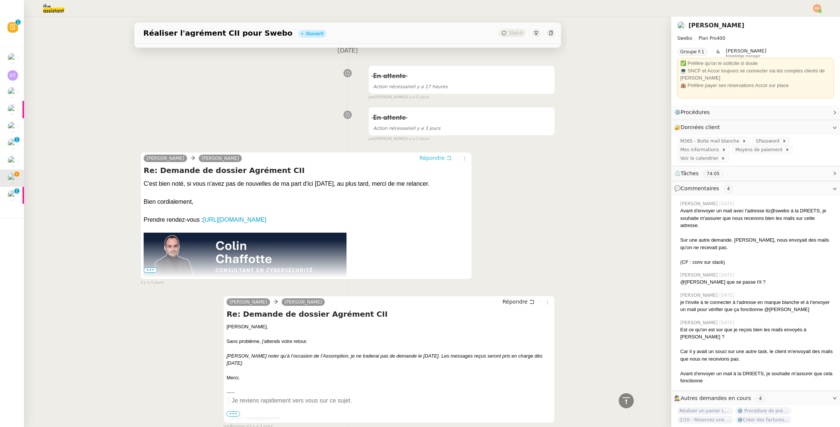
click at [436, 160] on span "Répondre" at bounding box center [431, 157] width 25 height 7
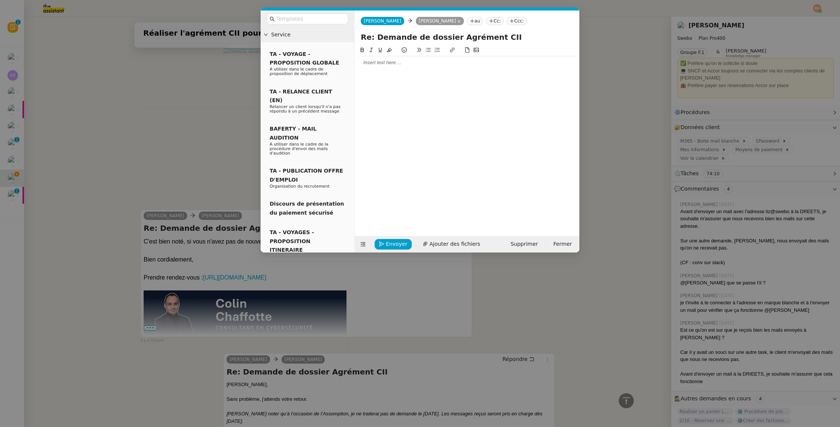
scroll to position [211, 0]
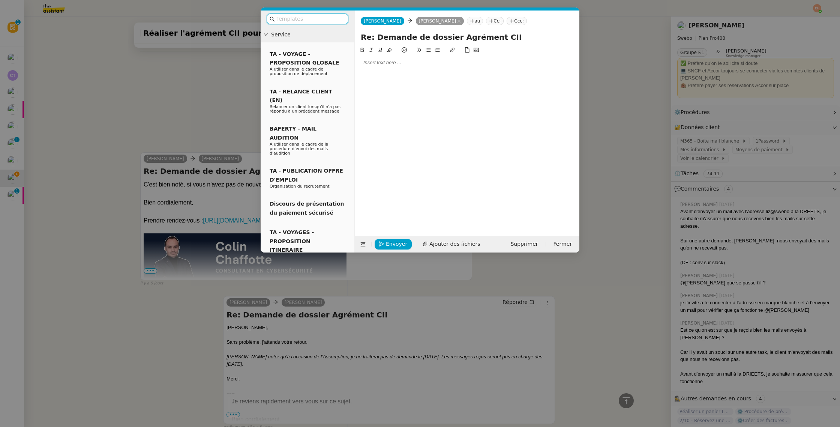
click at [379, 64] on div at bounding box center [467, 62] width 219 height 7
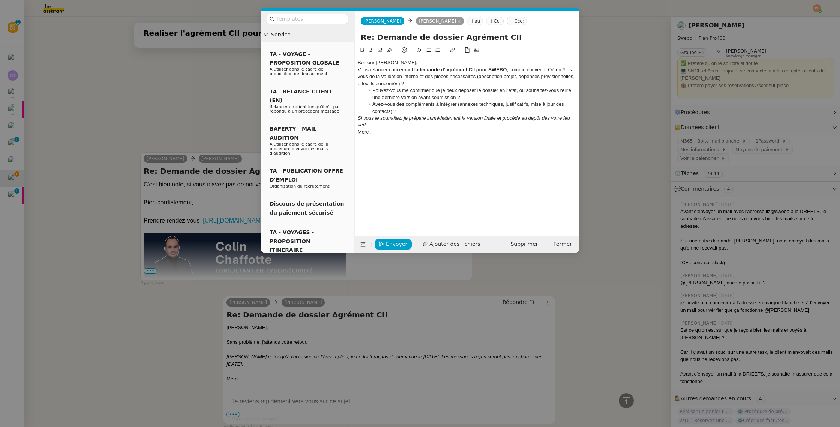
scroll to position [0, 0]
click at [368, 64] on div "Bonjour [PERSON_NAME]," at bounding box center [467, 62] width 219 height 7
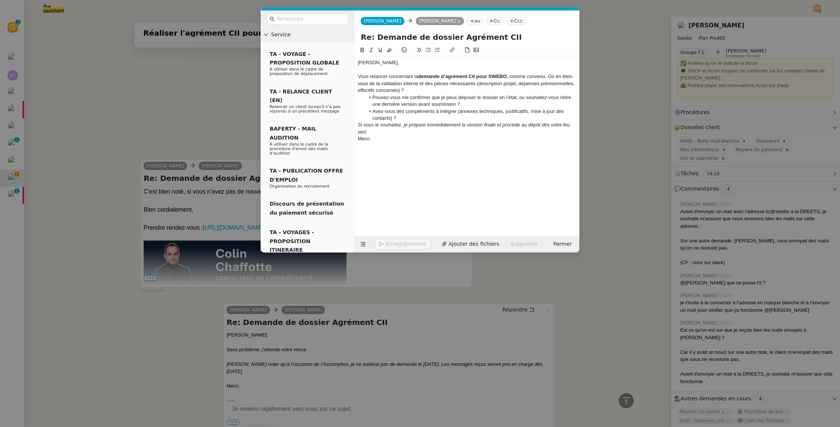
scroll to position [287, 0]
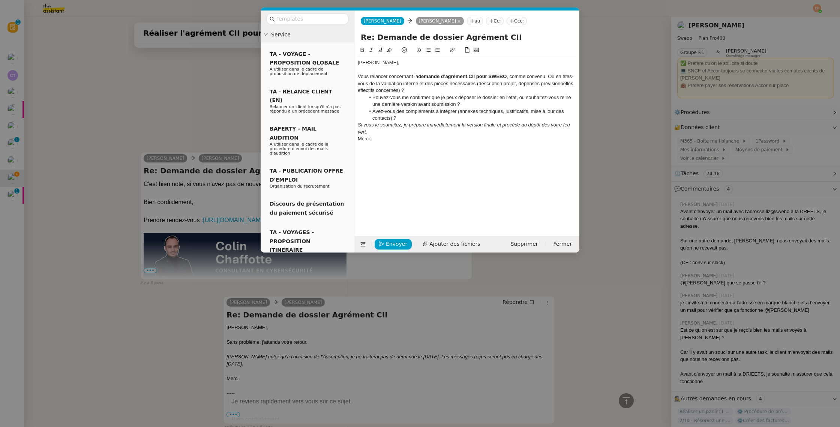
click at [380, 77] on div "Vous relancer concernant la demande d’agrément CII pour SWEBO , comme convenu. …" at bounding box center [467, 83] width 219 height 21
click at [400, 75] on div "Vous relancer concernant la demande d’agrément CII pour SWEBO , comme convenu. …" at bounding box center [467, 83] width 219 height 21
click at [391, 95] on li "Pouvez-vous me confirmer que je peux déposer le dossier en l’état, ou souhaitez…" at bounding box center [470, 101] width 211 height 14
click at [380, 142] on div at bounding box center [467, 145] width 219 height 7
click at [362, 76] on div "Vous relancer concernant la demande d’agrément CII pour SWEBO , comme convenu. …" at bounding box center [467, 83] width 219 height 21
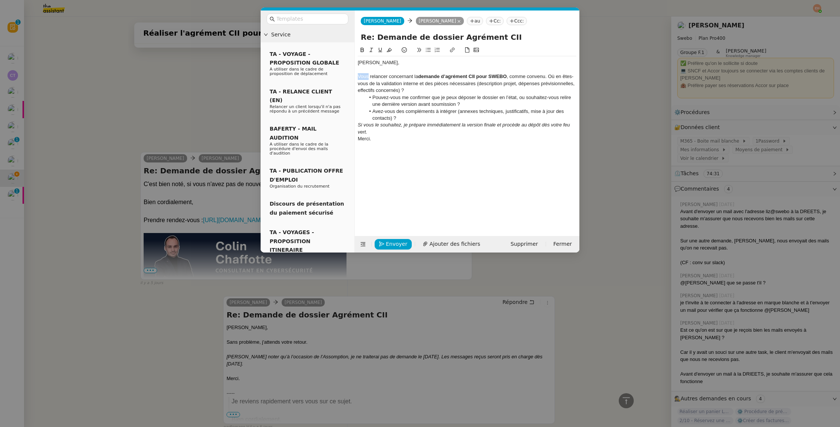
click at [362, 76] on div "Vous relancer concernant la demande d’agrément CII pour SWEBO , comme convenu. …" at bounding box center [467, 83] width 219 height 21
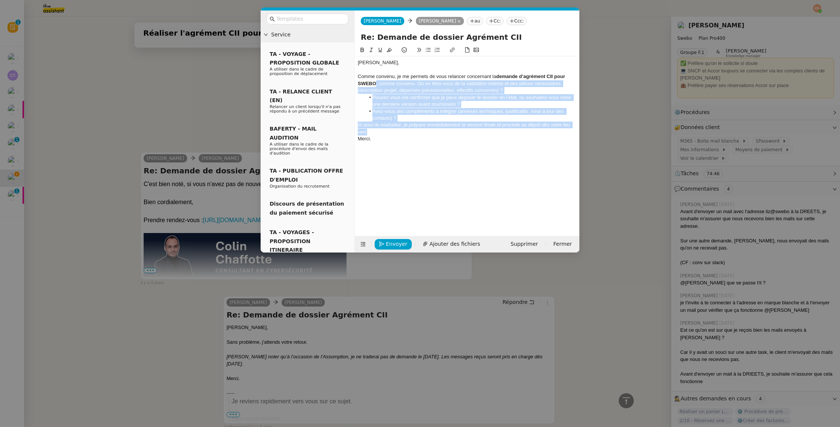
drag, startPoint x: 375, startPoint y: 84, endPoint x: 421, endPoint y: 132, distance: 66.8
click at [421, 132] on div "Colin, Comme convenu, je me permets de vous relancer concernant la demande d’ag…" at bounding box center [467, 104] width 219 height 96
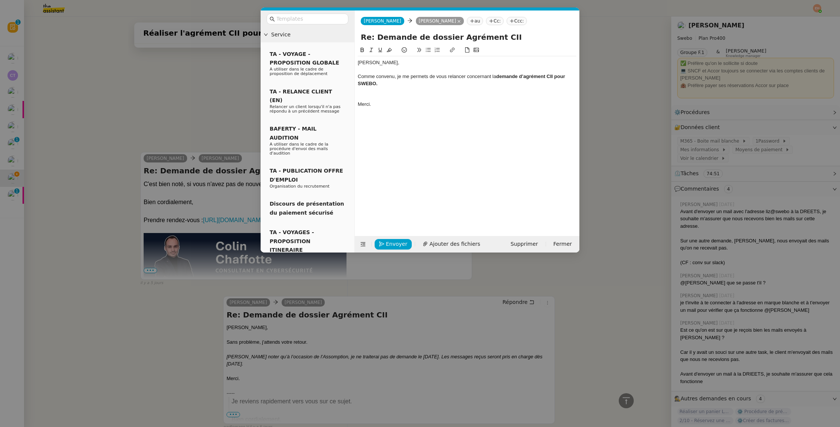
scroll to position [262, 0]
click at [375, 98] on strong "N'oubliez pas" at bounding box center [373, 97] width 31 height 6
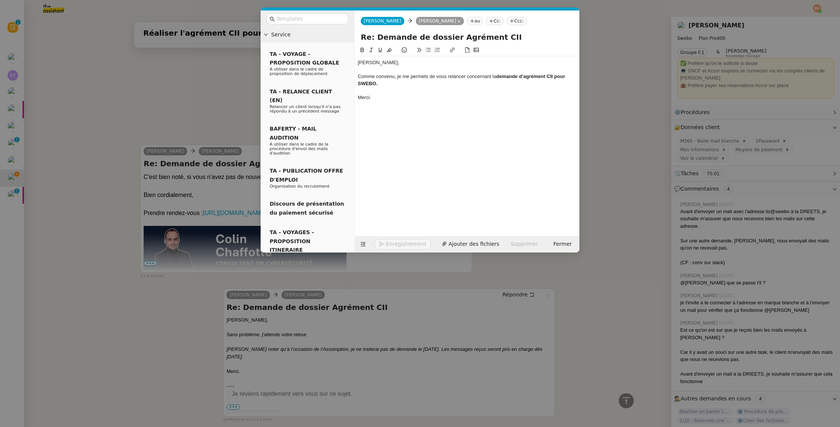
scroll to position [255, 0]
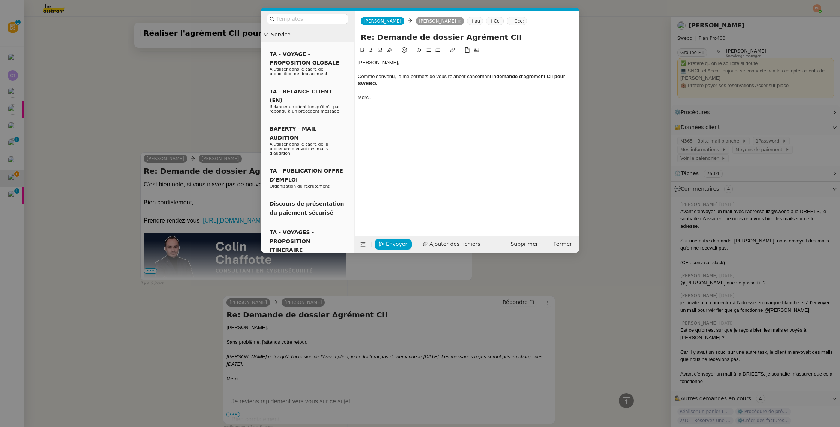
click at [395, 94] on div "Merci." at bounding box center [467, 97] width 219 height 7
click at [395, 85] on div "Comme convenu, je me permets de vous relancer concernant la demande d’agrément …" at bounding box center [467, 80] width 219 height 14
click at [393, 88] on div at bounding box center [467, 90] width 219 height 7
